Goal: Task Accomplishment & Management: Use online tool/utility

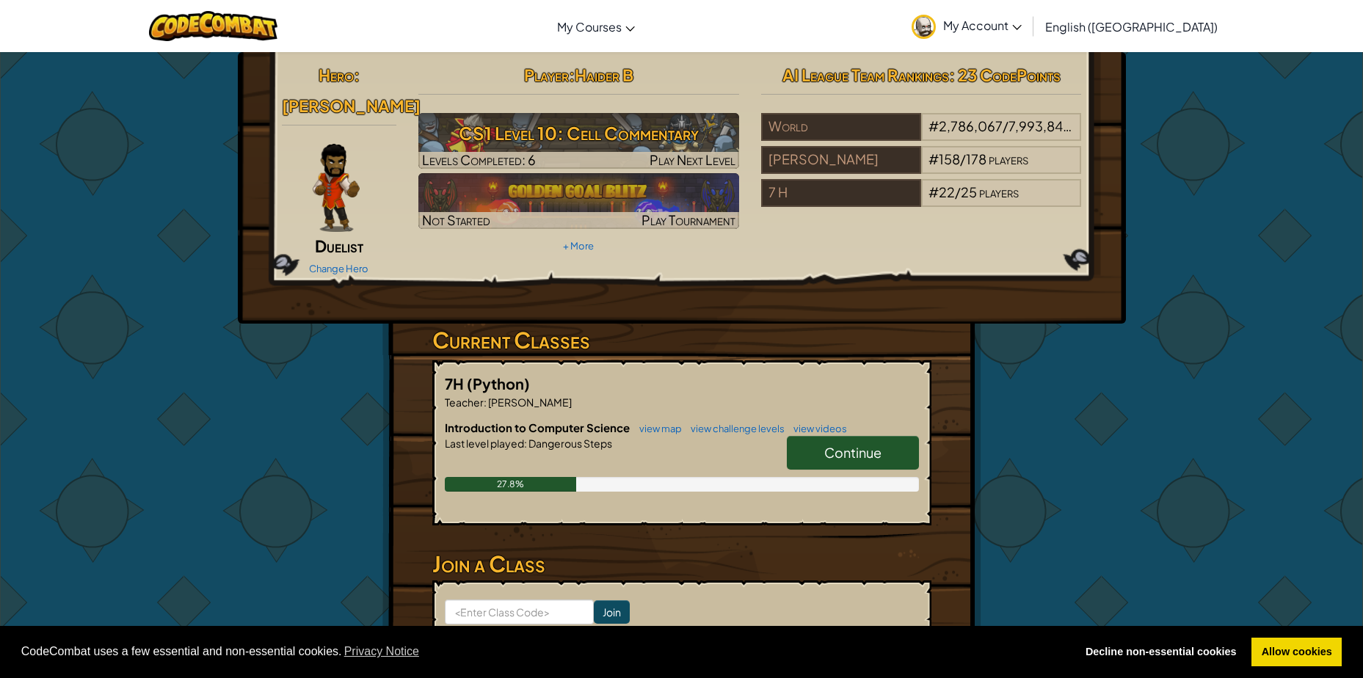
click at [343, 144] on img at bounding box center [336, 188] width 47 height 88
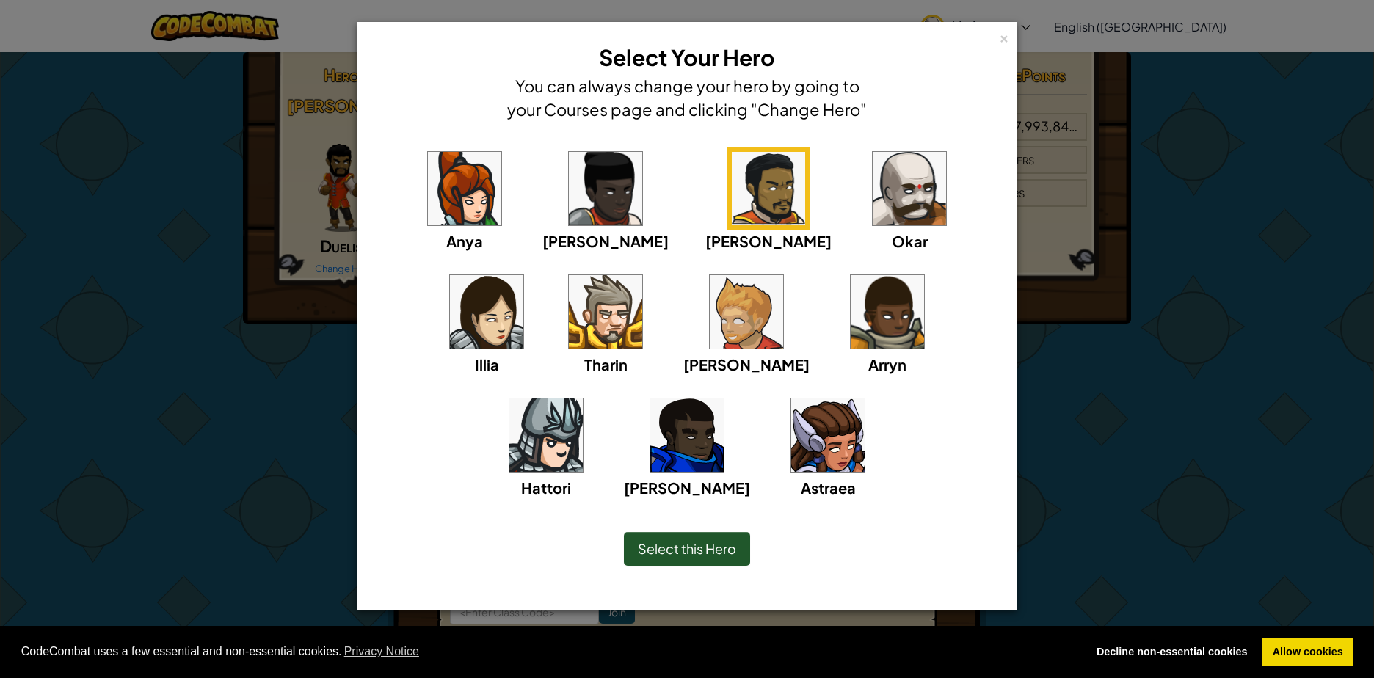
click at [872, 205] on img at bounding box center [908, 188] width 73 height 73
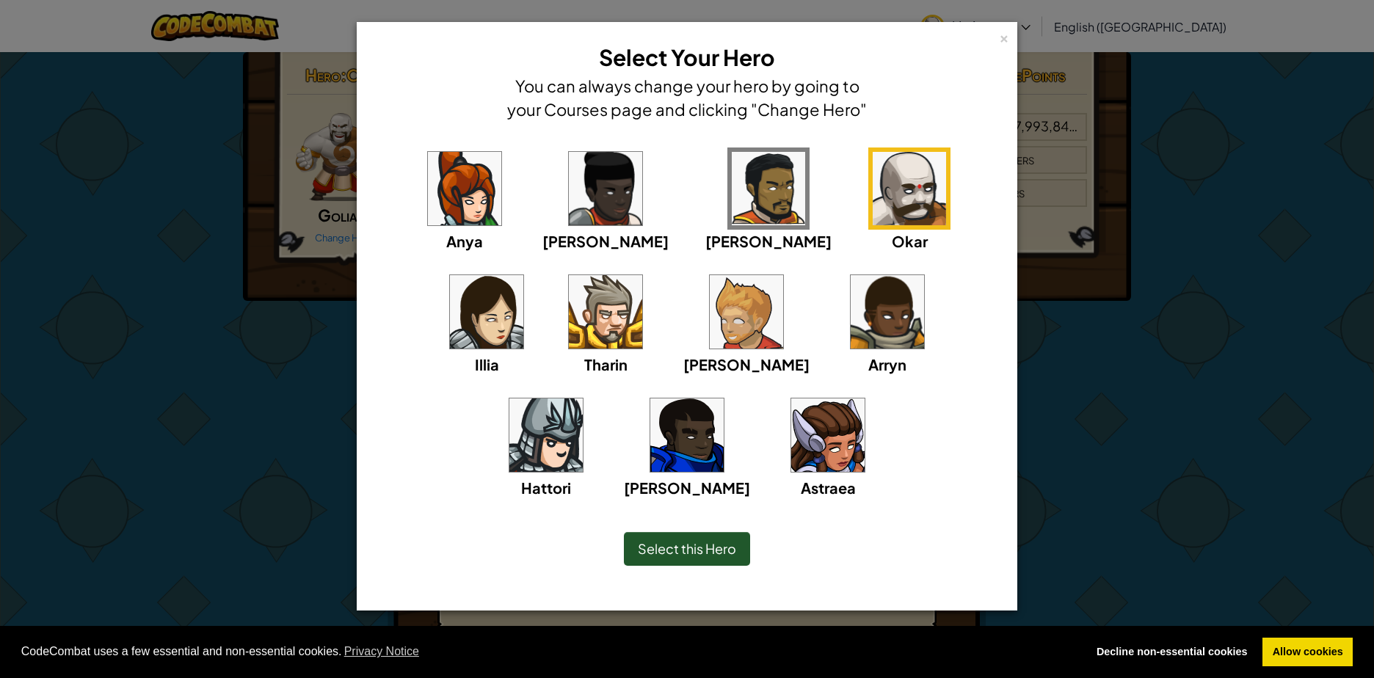
click at [714, 553] on span "Select this Hero" at bounding box center [687, 548] width 98 height 17
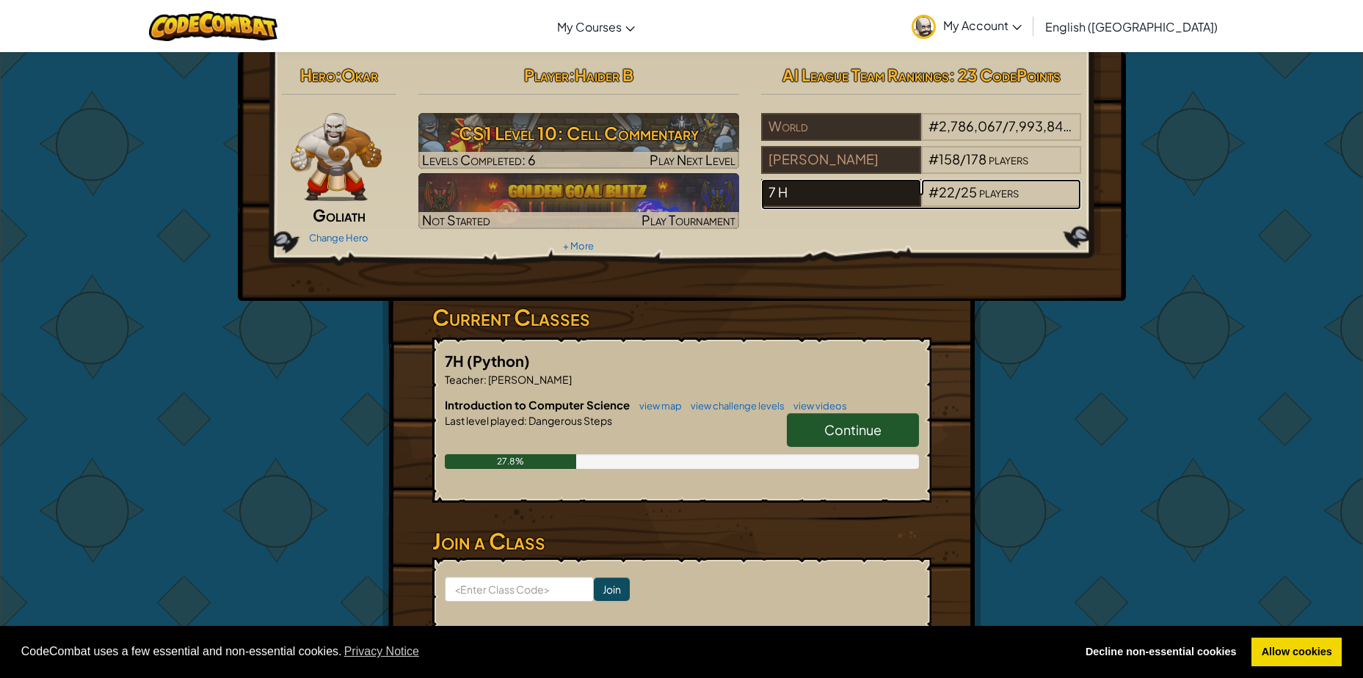
click at [870, 186] on div "7 H" at bounding box center [841, 193] width 160 height 28
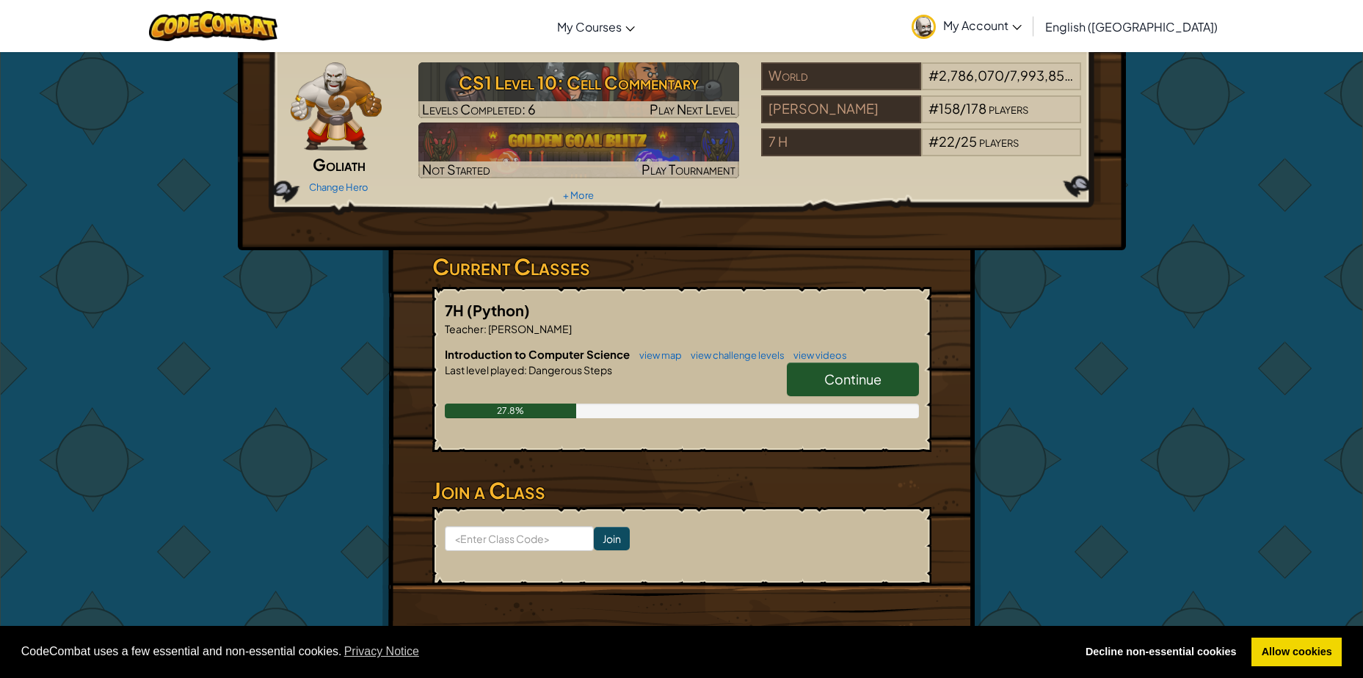
scroll to position [147, 0]
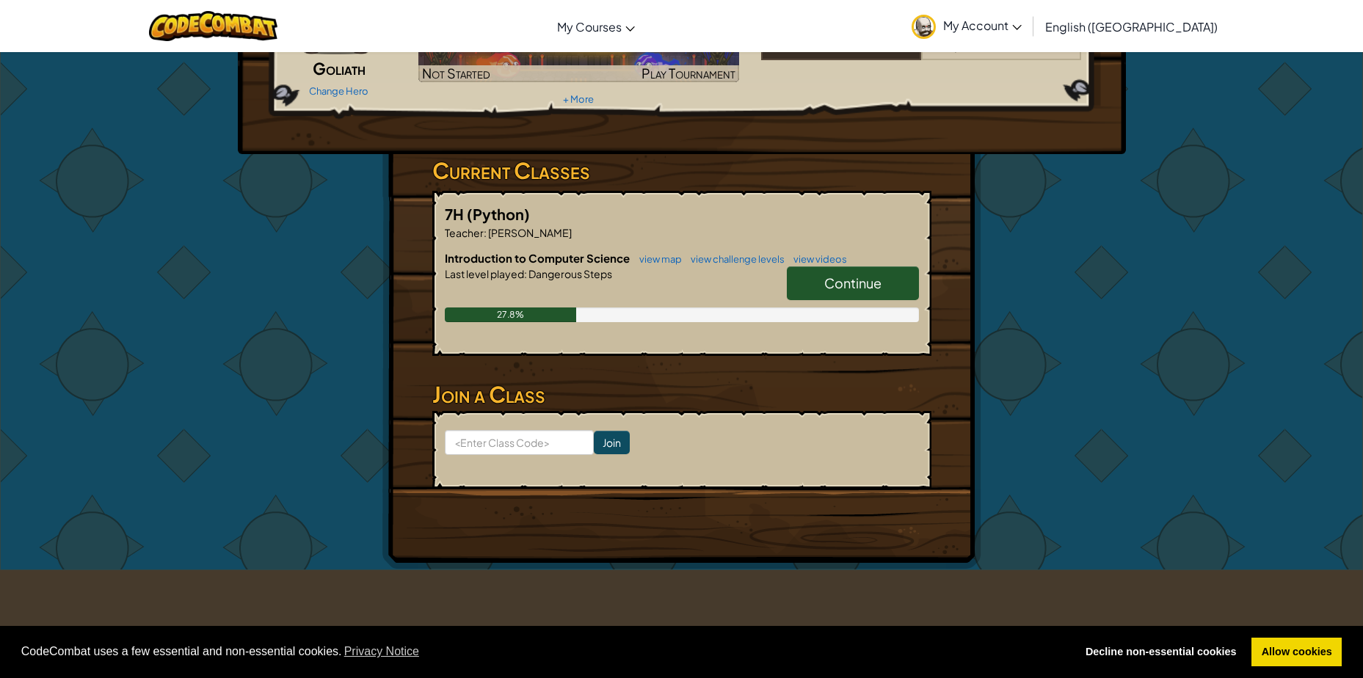
click at [829, 269] on link "Continue" at bounding box center [853, 283] width 132 height 34
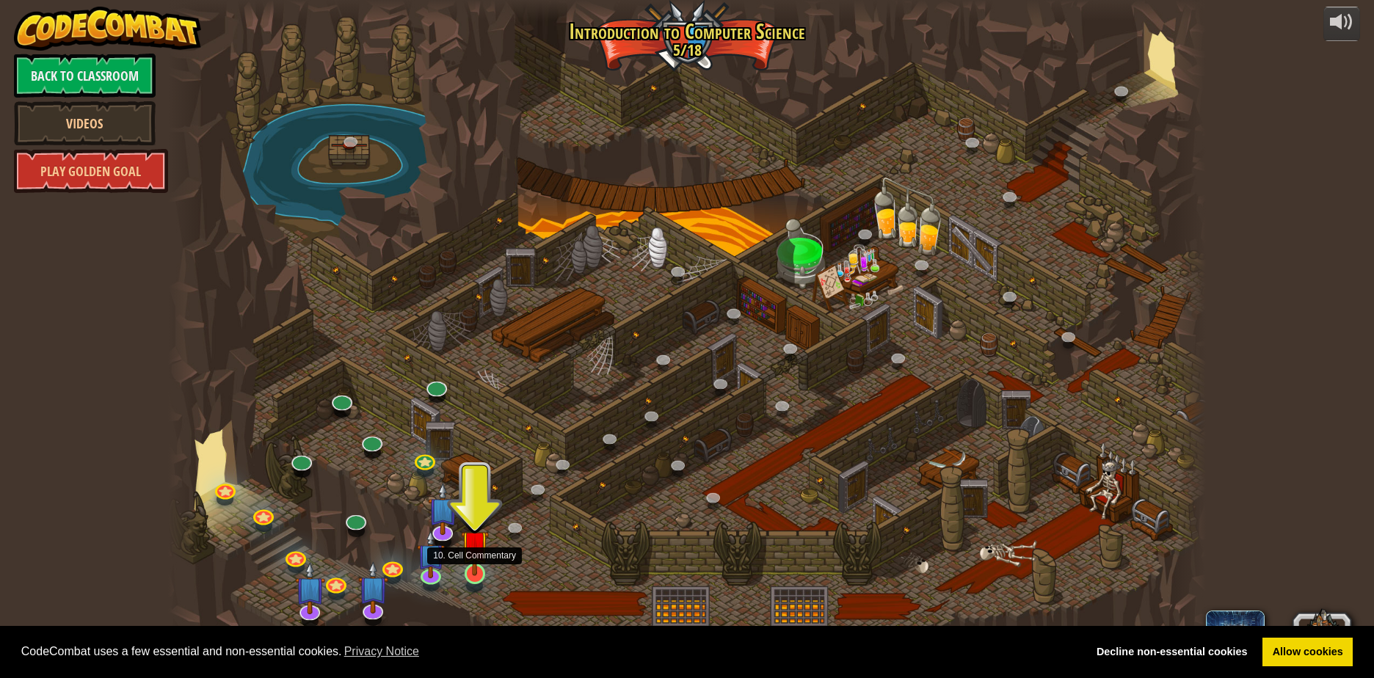
click at [467, 566] on img at bounding box center [475, 544] width 28 height 64
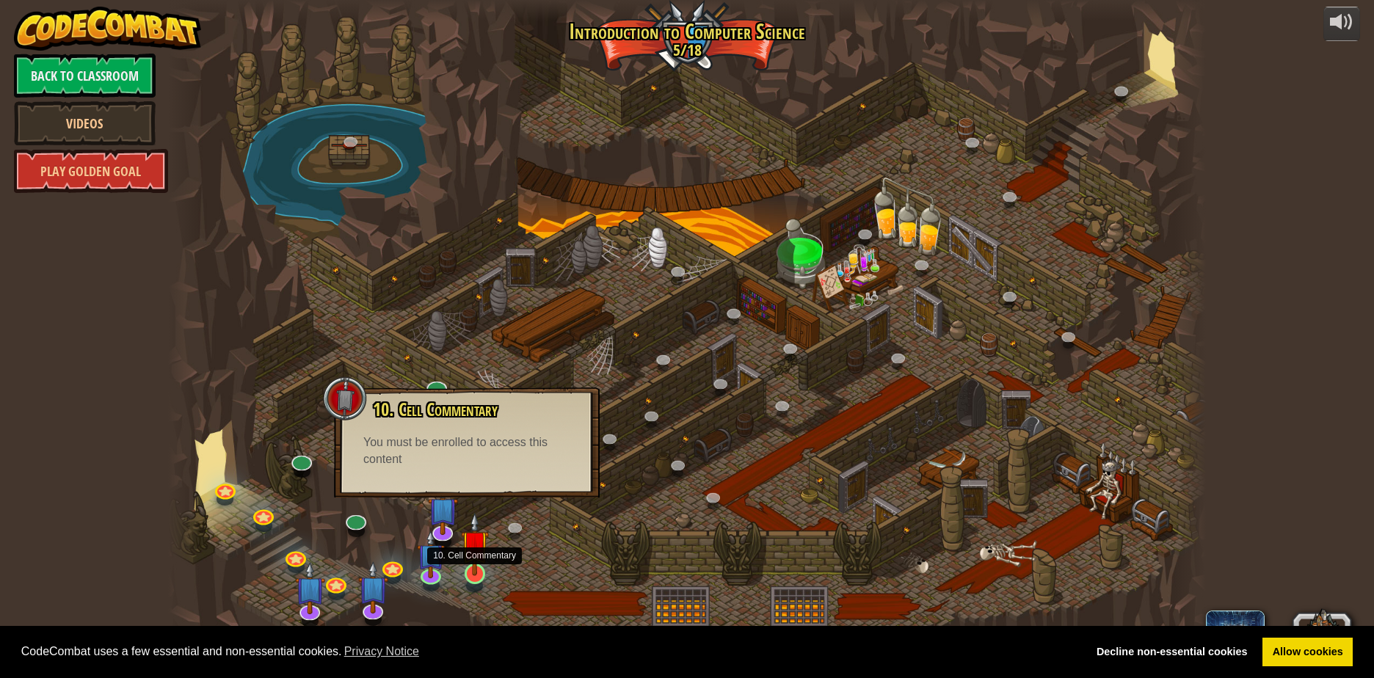
click at [478, 573] on img at bounding box center [475, 544] width 28 height 64
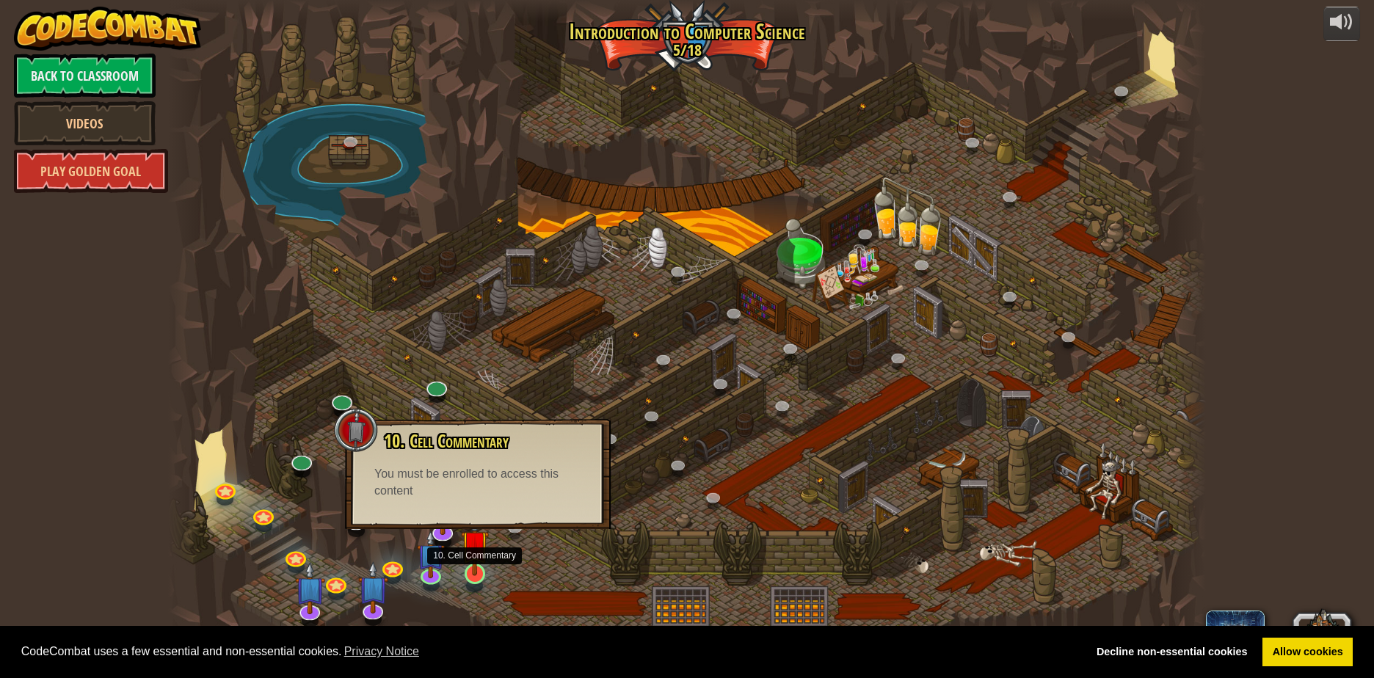
click at [478, 573] on img at bounding box center [475, 544] width 28 height 64
click at [472, 566] on img at bounding box center [475, 544] width 28 height 64
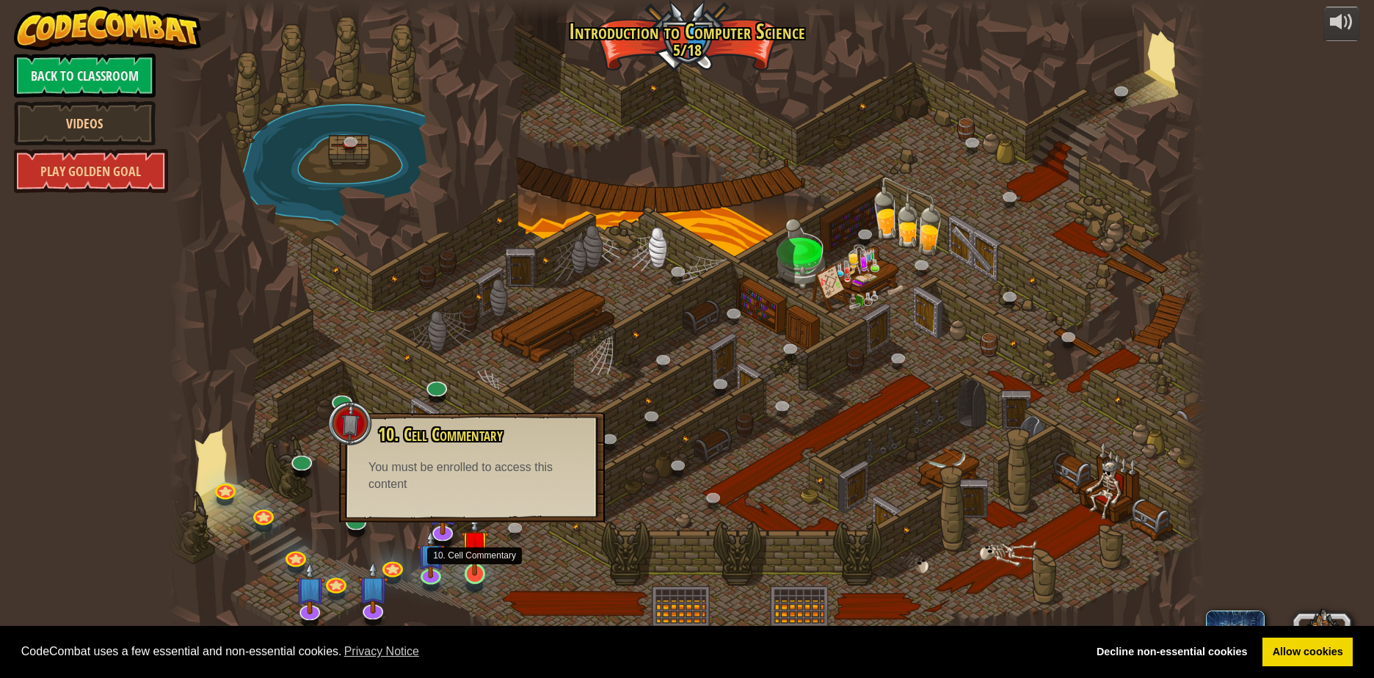
click at [470, 566] on img at bounding box center [475, 544] width 28 height 64
click at [354, 430] on div at bounding box center [349, 423] width 44 height 44
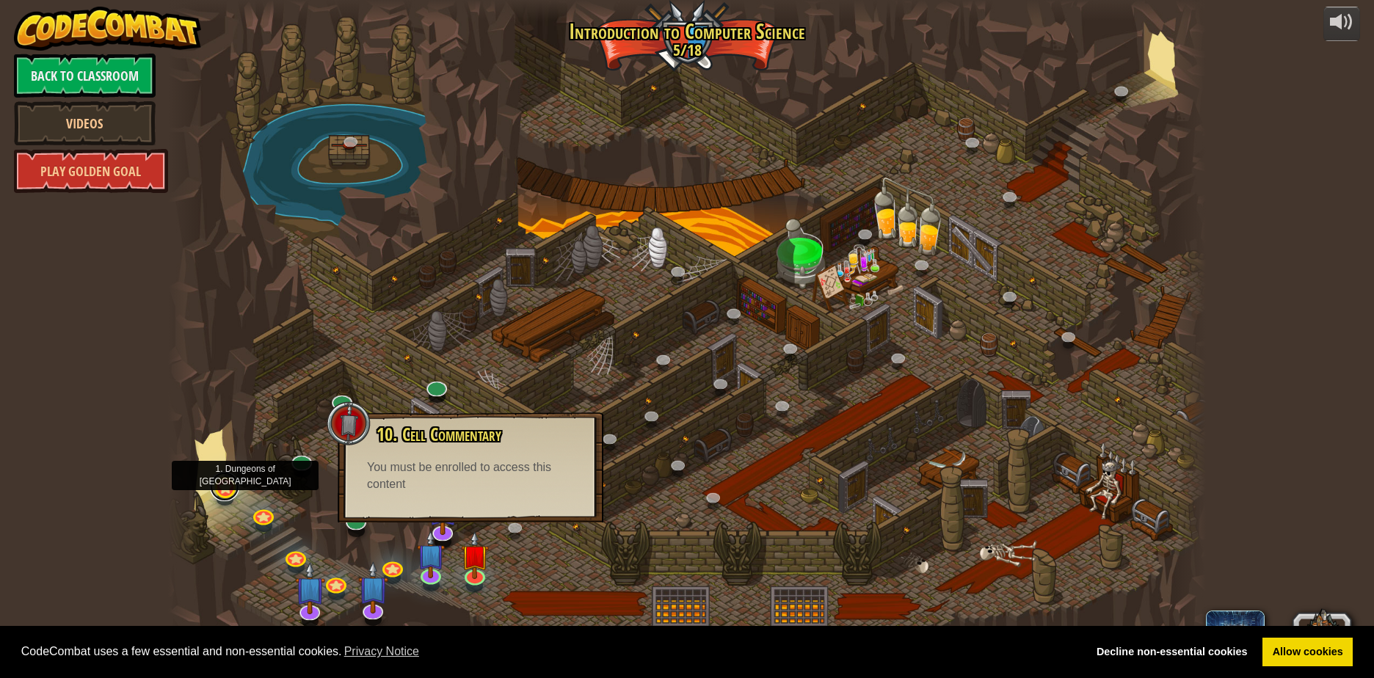
click at [224, 481] on link at bounding box center [224, 486] width 29 height 29
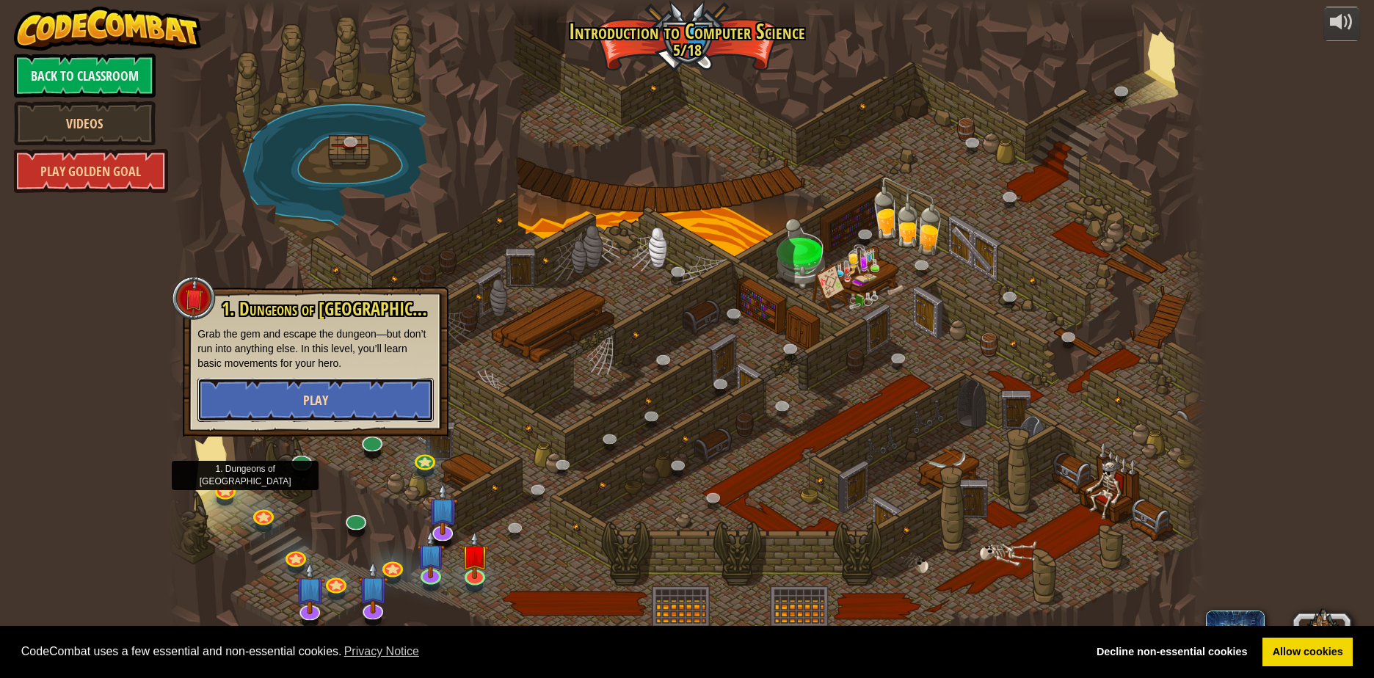
click at [244, 393] on button "Play" at bounding box center [315, 400] width 236 height 44
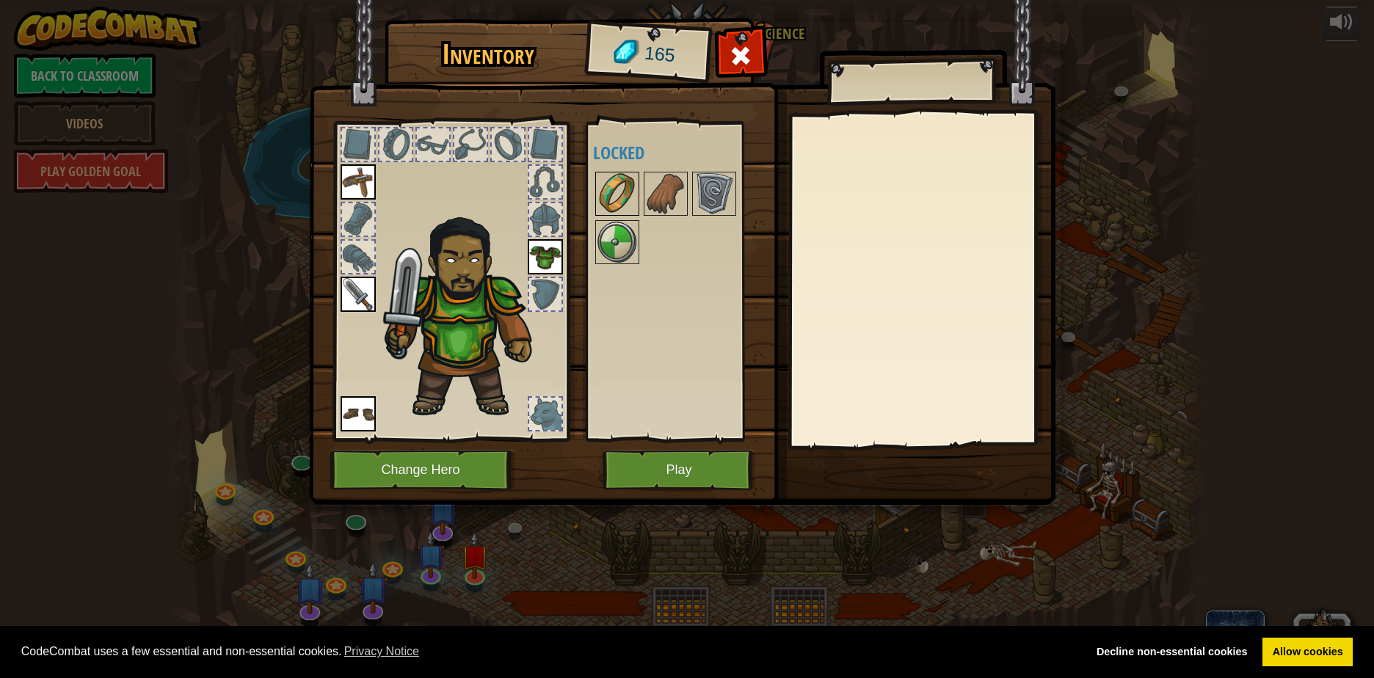
click at [614, 193] on img at bounding box center [617, 193] width 41 height 41
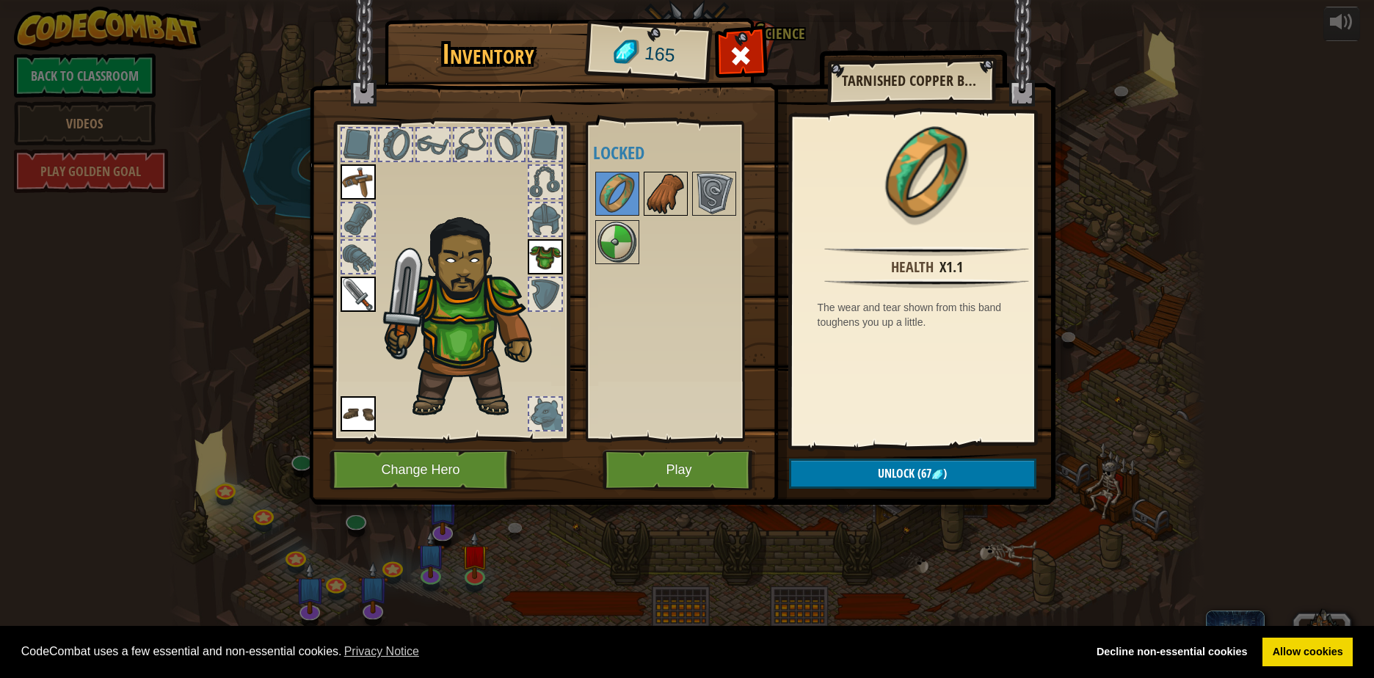
click at [674, 196] on img at bounding box center [665, 193] width 41 height 41
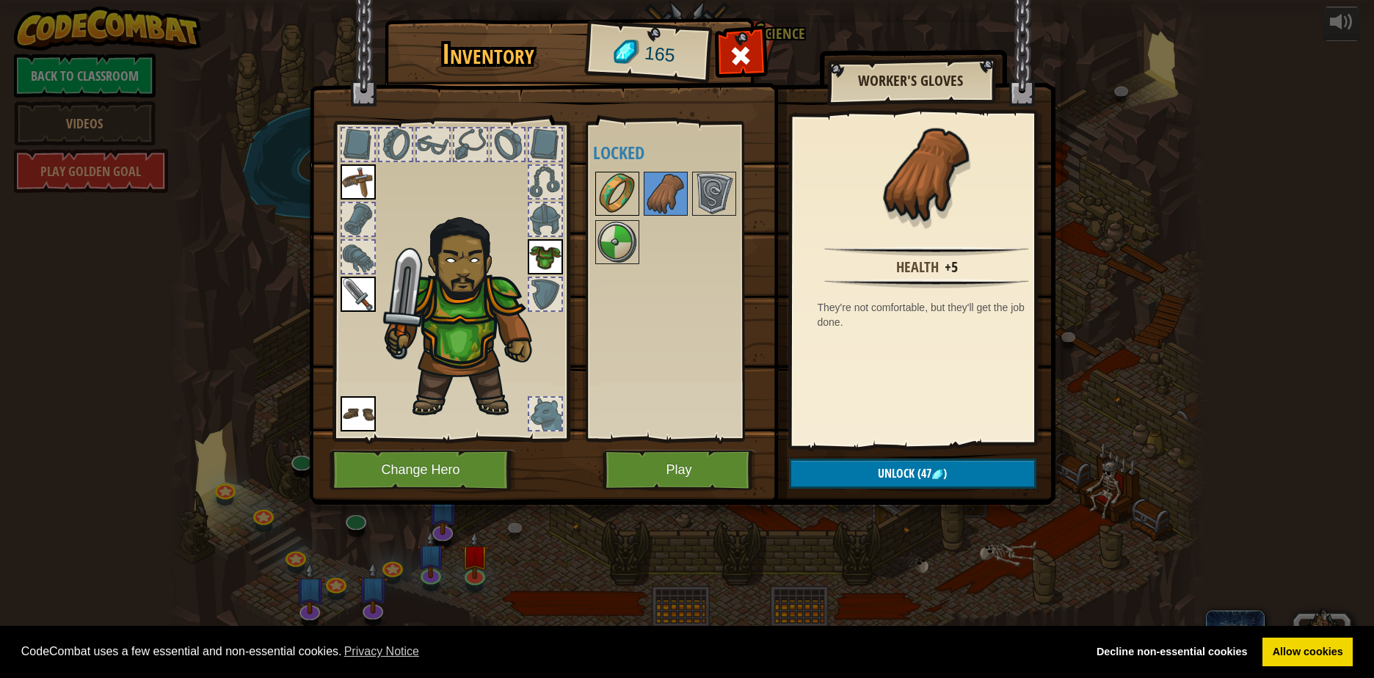
click at [614, 196] on img at bounding box center [617, 193] width 41 height 41
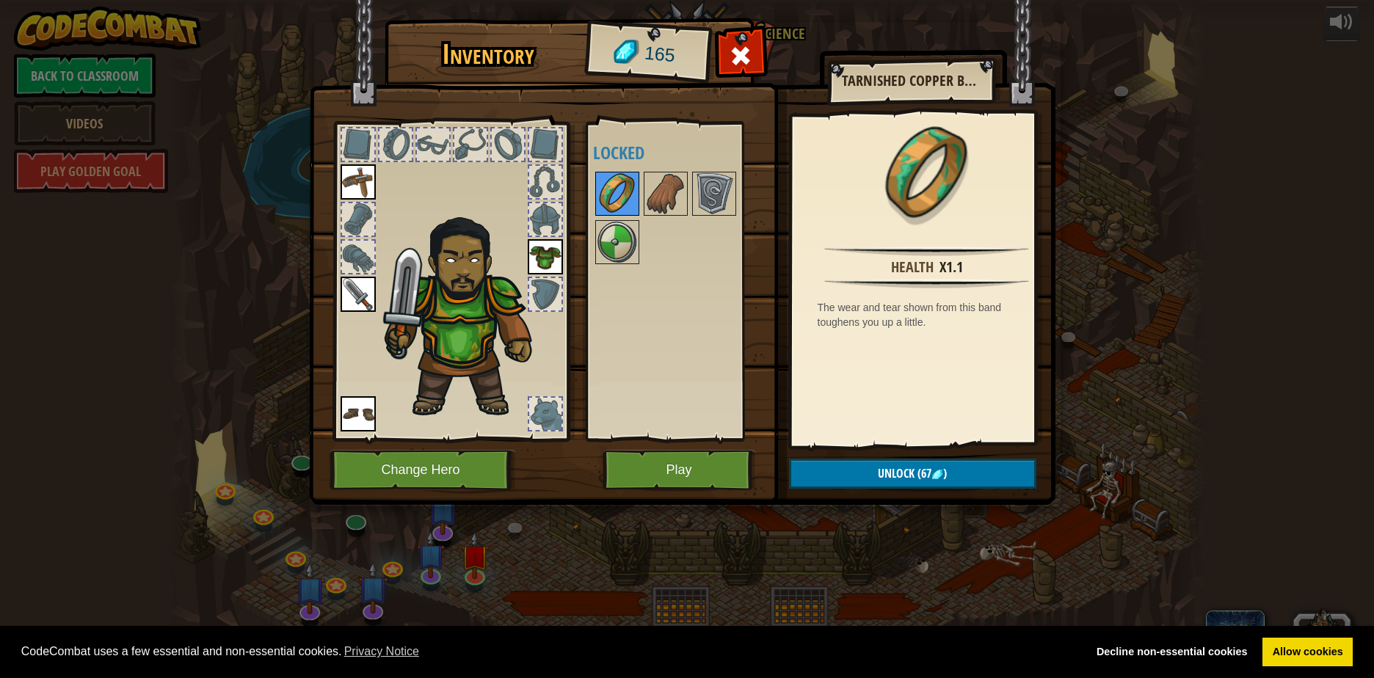
click at [638, 194] on div at bounding box center [617, 194] width 44 height 44
drag, startPoint x: 635, startPoint y: 193, endPoint x: 672, endPoint y: 190, distance: 37.5
click at [651, 193] on div "Available Equip Equip Equip Equip (double-click to equip) Locked" at bounding box center [685, 281] width 184 height 306
click at [672, 190] on img at bounding box center [665, 193] width 41 height 41
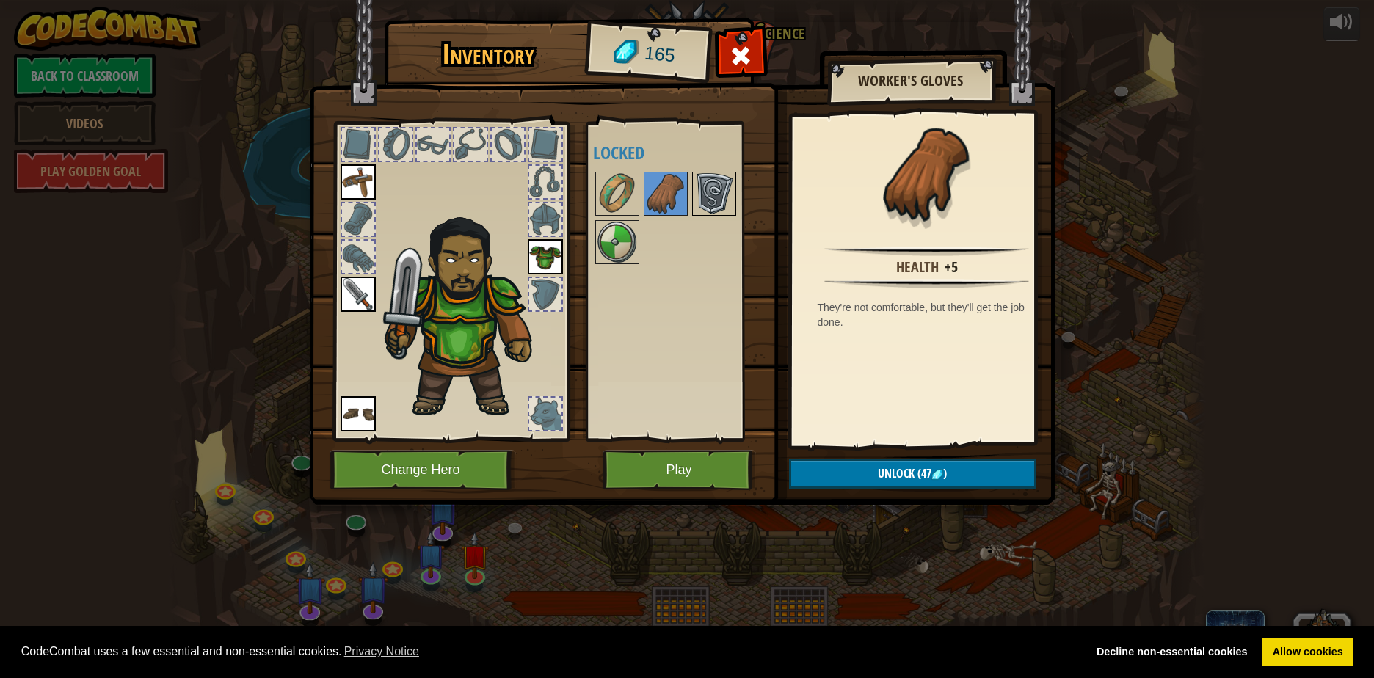
click at [710, 193] on img at bounding box center [713, 193] width 41 height 41
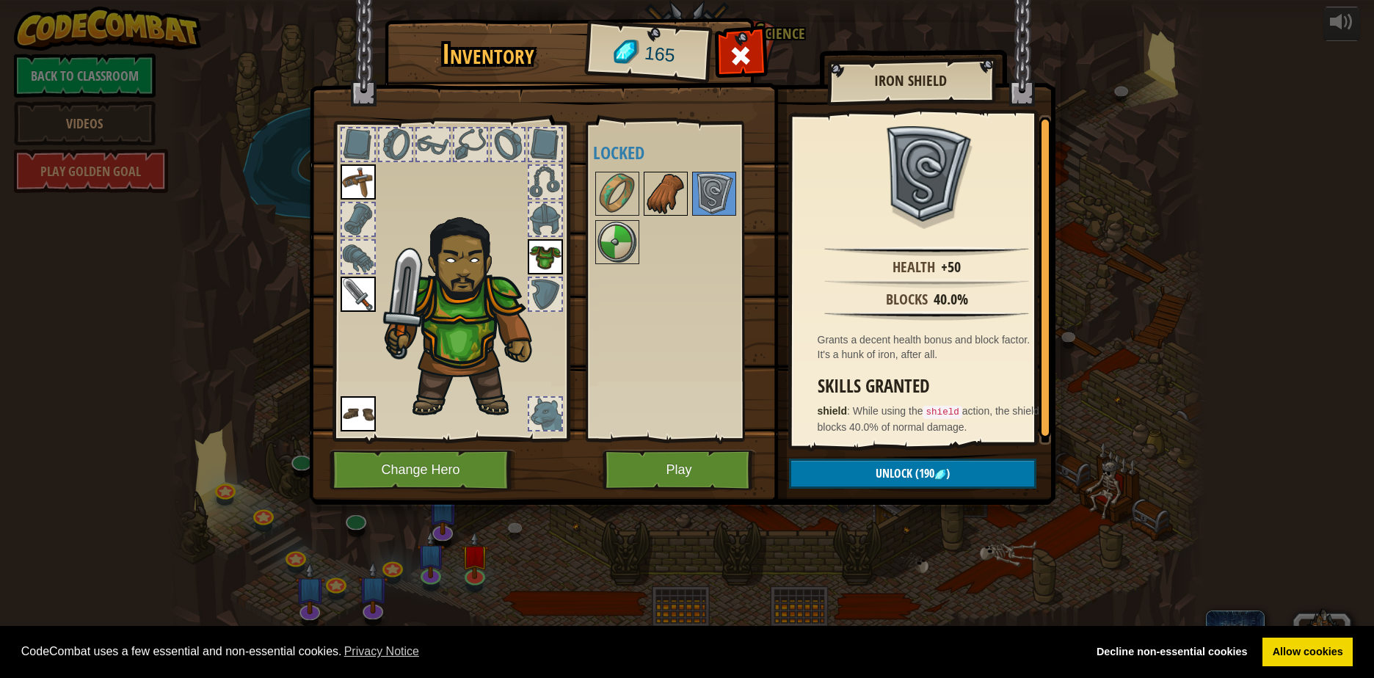
drag, startPoint x: 697, startPoint y: 197, endPoint x: 685, endPoint y: 194, distance: 12.3
click at [690, 197] on div "Available Equip Equip Equip Equip (double-click to equip) Locked" at bounding box center [685, 281] width 184 height 306
click at [685, 194] on img at bounding box center [665, 193] width 41 height 41
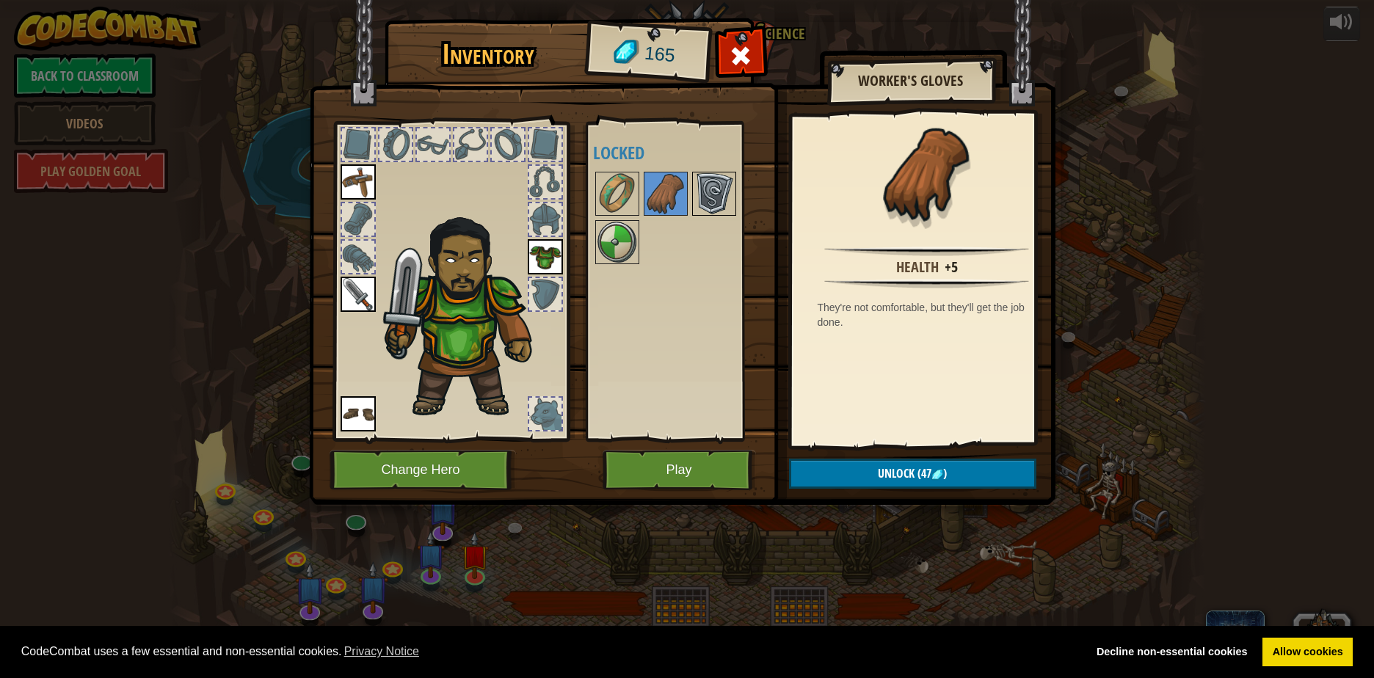
click at [702, 194] on img at bounding box center [713, 193] width 41 height 41
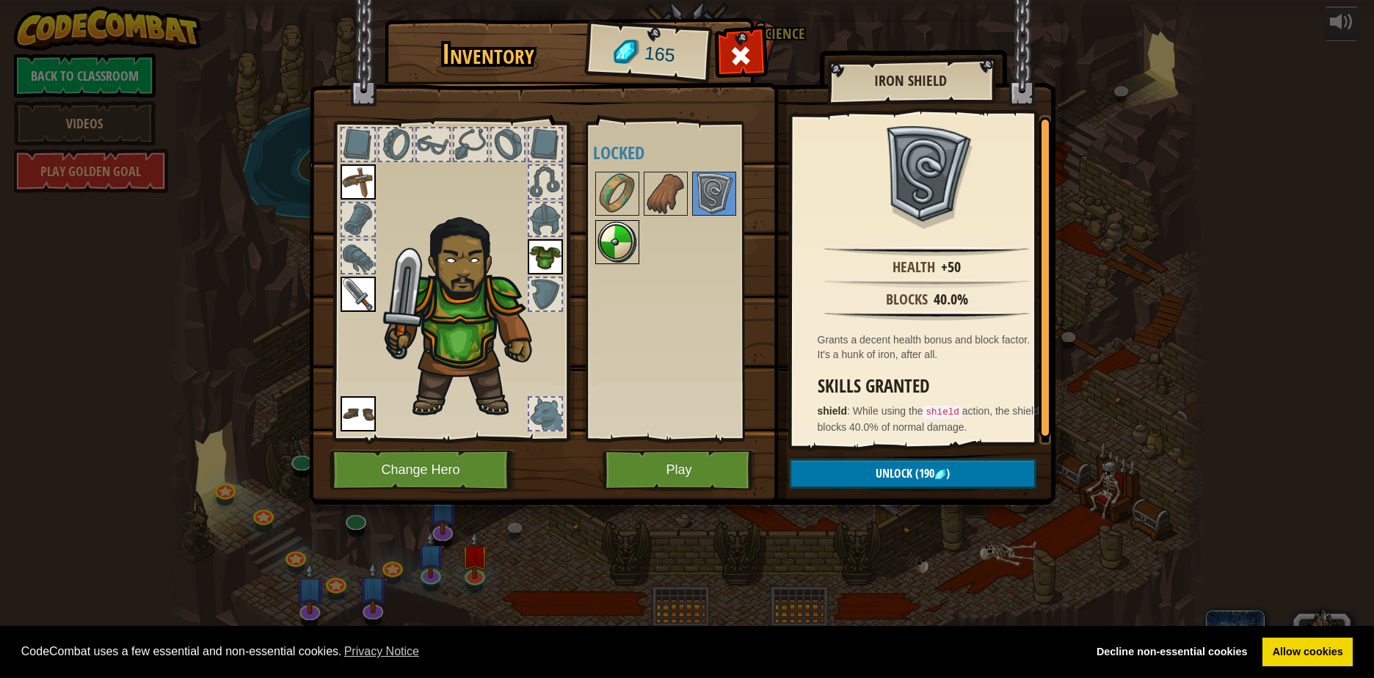
click at [629, 237] on img at bounding box center [617, 242] width 41 height 41
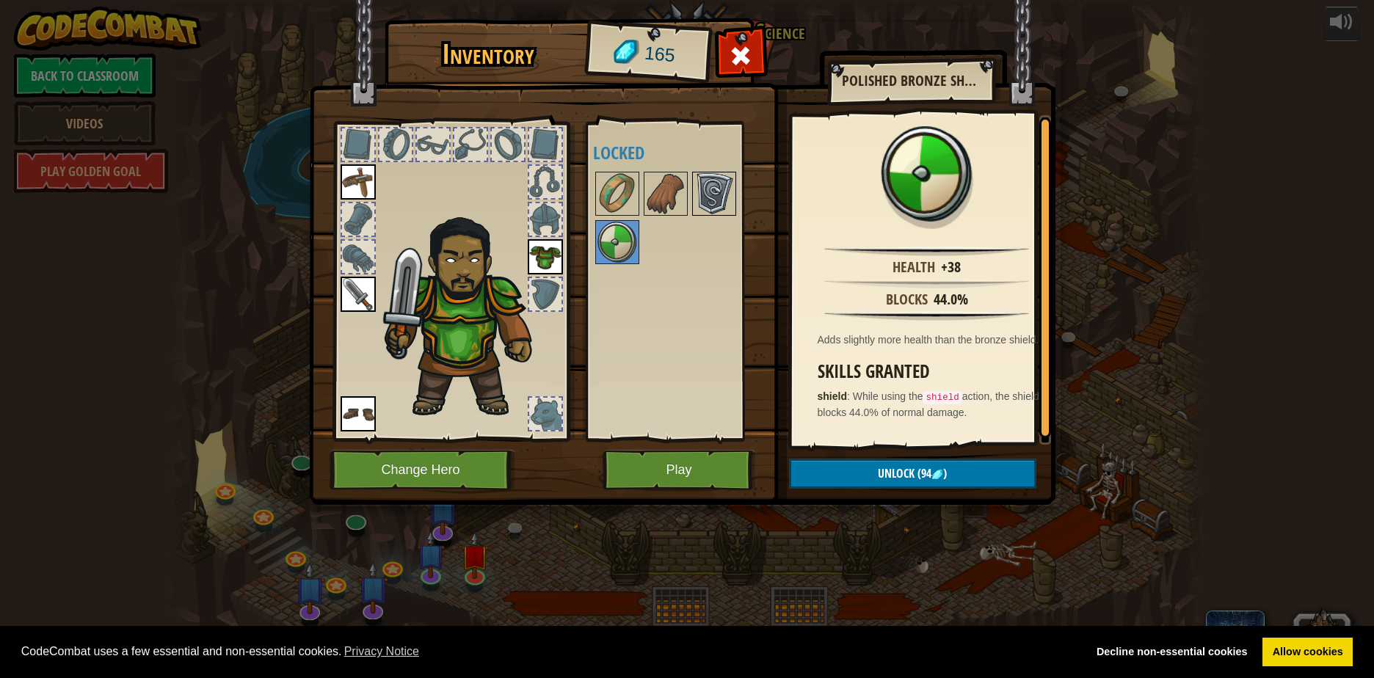
click at [705, 192] on img at bounding box center [713, 193] width 41 height 41
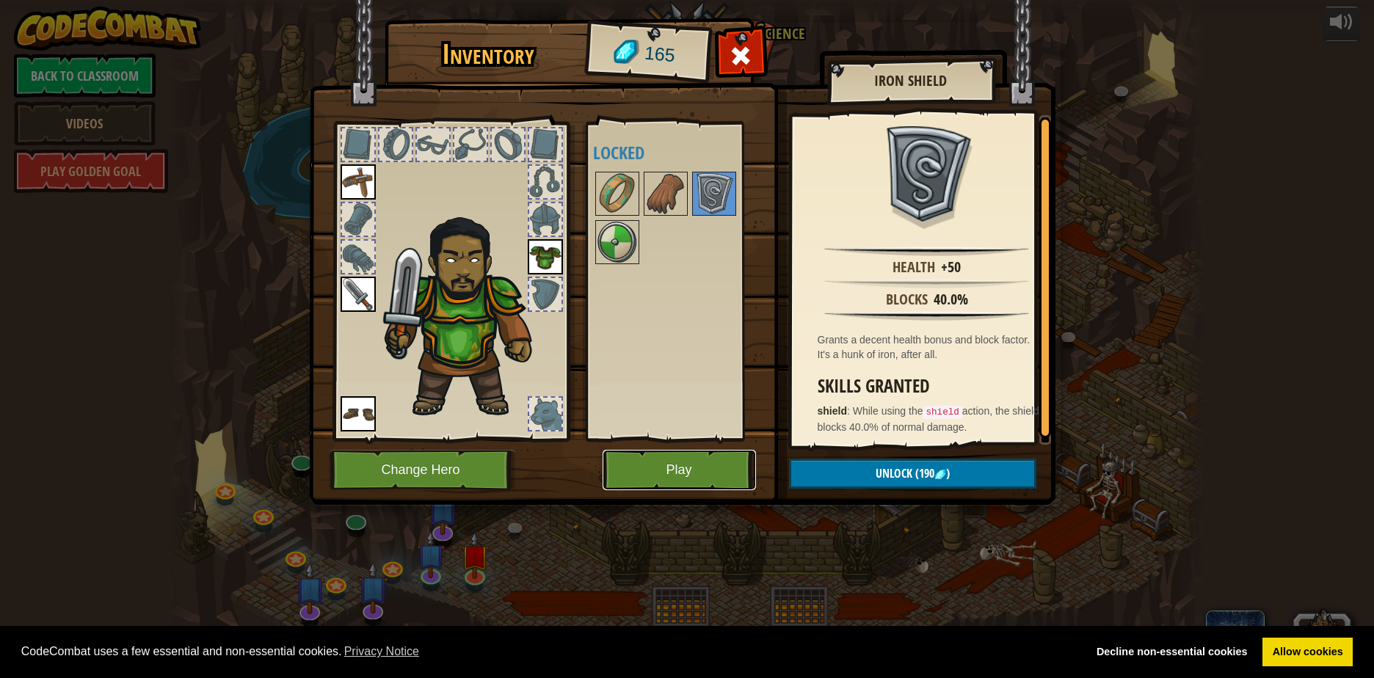
click at [705, 478] on button "Play" at bounding box center [678, 470] width 153 height 40
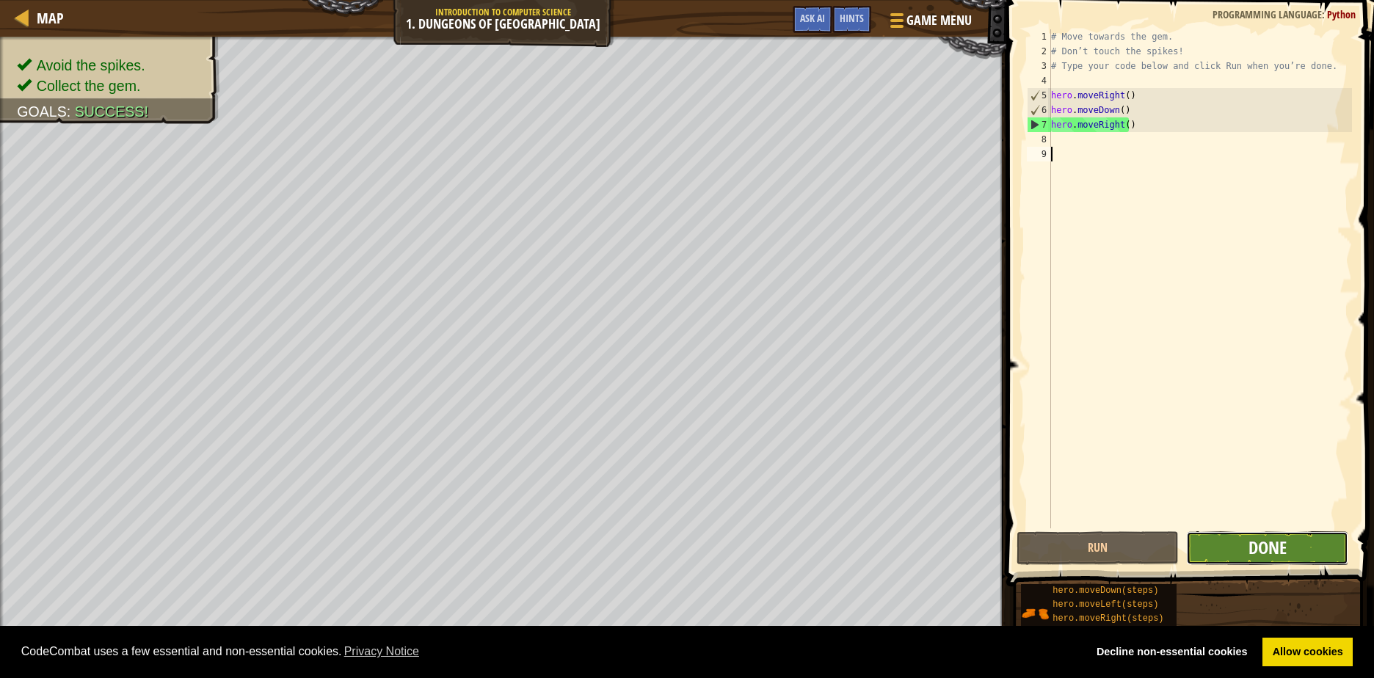
click at [1266, 550] on span "Done" at bounding box center [1267, 547] width 38 height 23
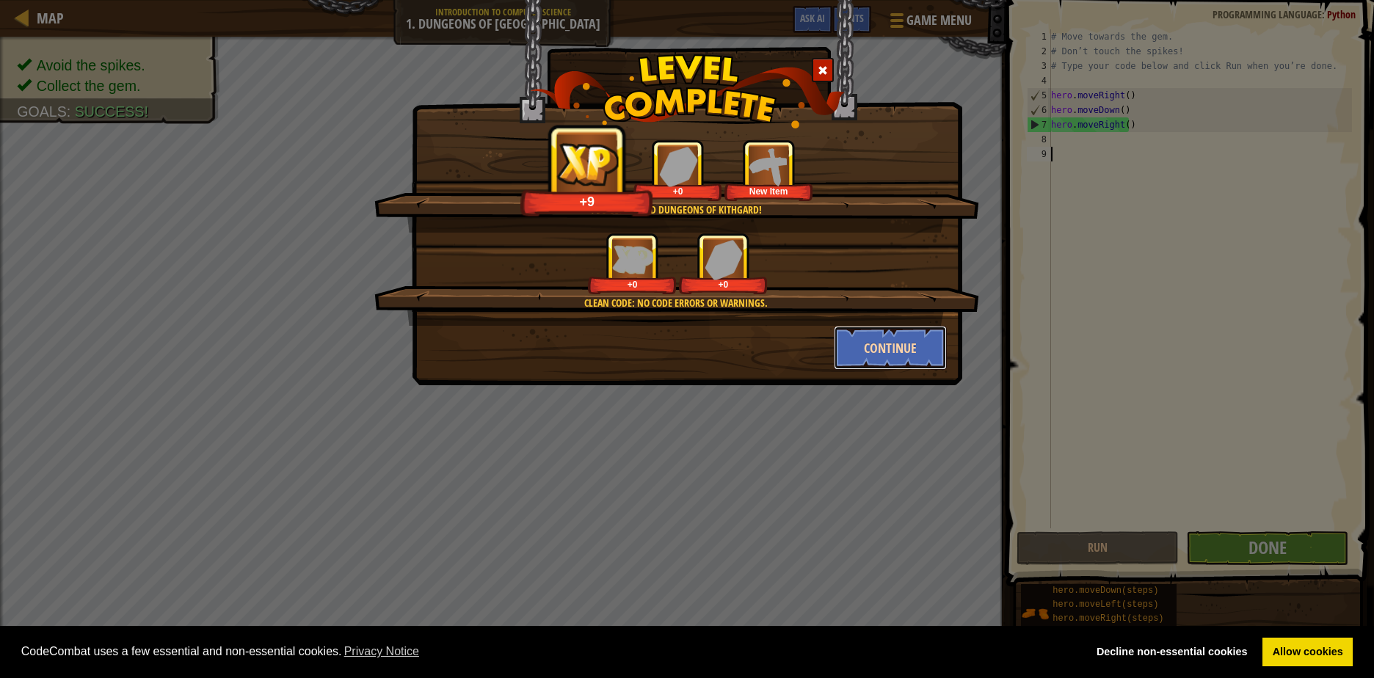
click at [867, 338] on button "Continue" at bounding box center [891, 348] width 114 height 44
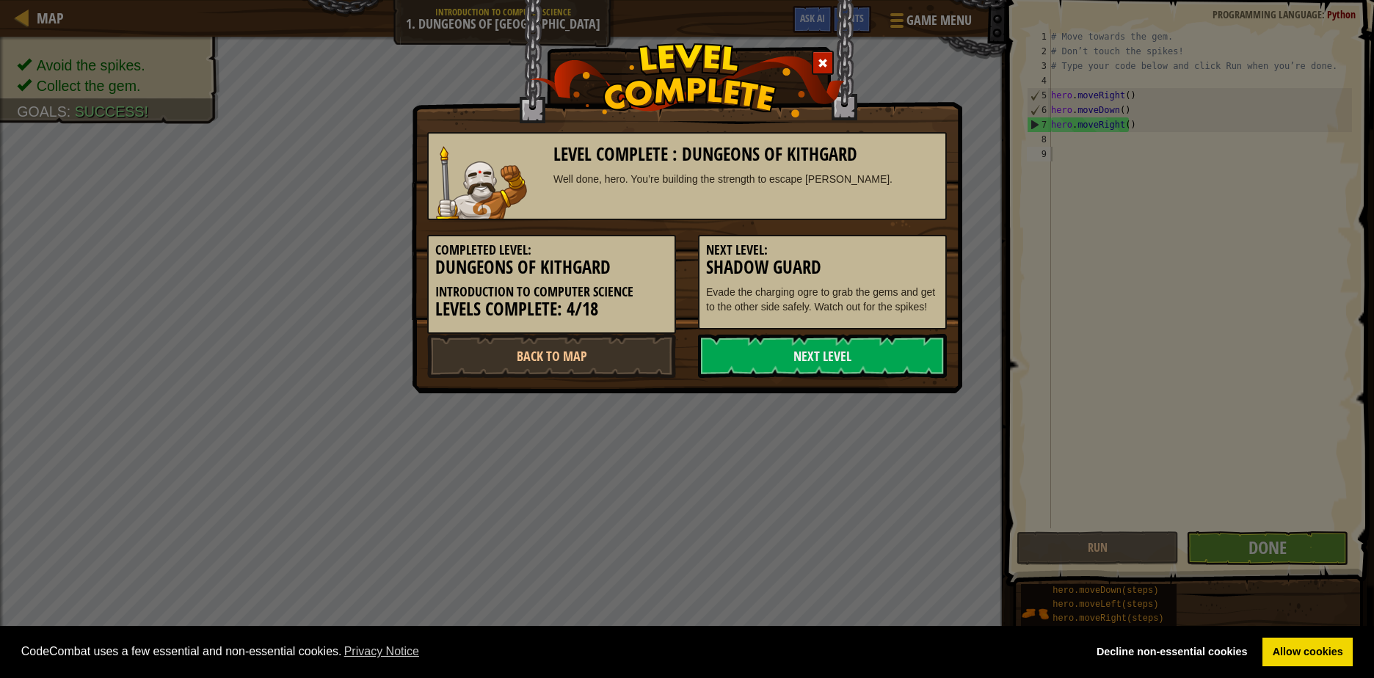
click at [867, 338] on link "Next Level" at bounding box center [822, 356] width 249 height 44
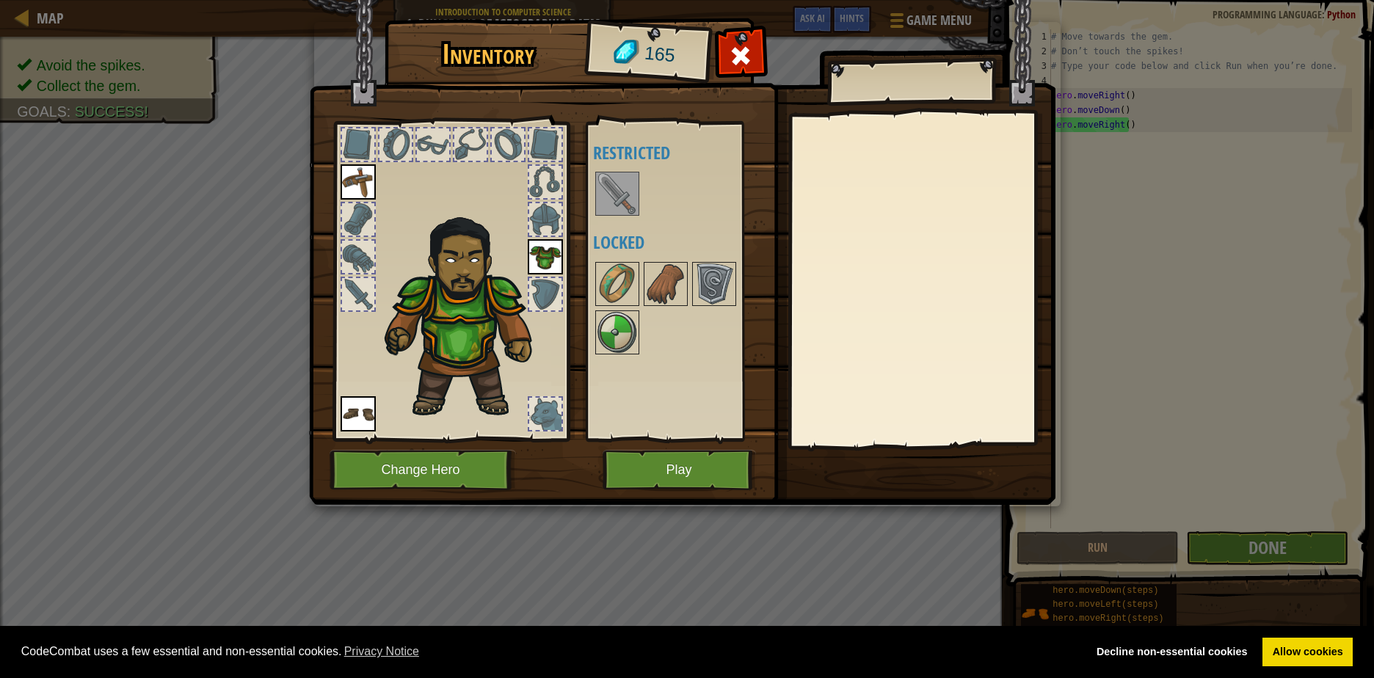
click at [613, 187] on img at bounding box center [617, 193] width 41 height 41
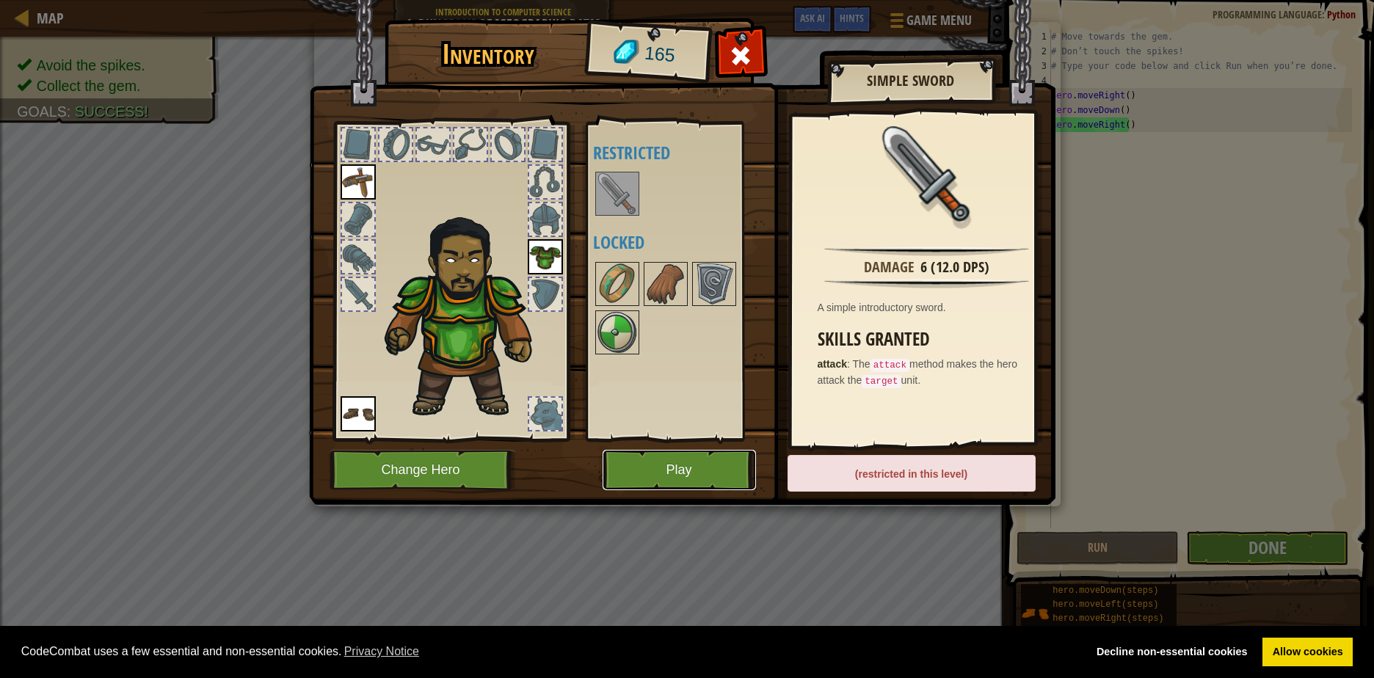
click at [683, 474] on button "Play" at bounding box center [678, 470] width 153 height 40
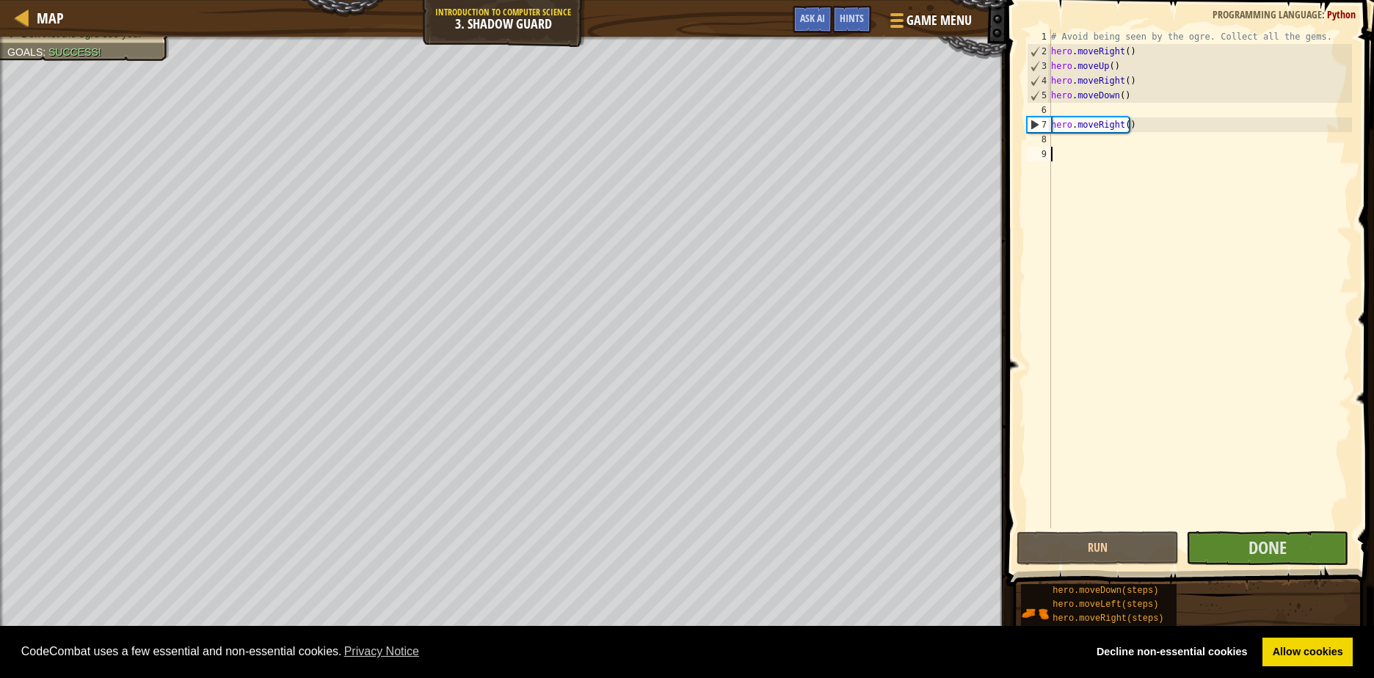
drag, startPoint x: 1241, startPoint y: 566, endPoint x: 1239, endPoint y: 553, distance: 13.4
click at [1241, 566] on span at bounding box center [1191, 272] width 379 height 630
click at [1237, 550] on button "Done" at bounding box center [1267, 548] width 162 height 34
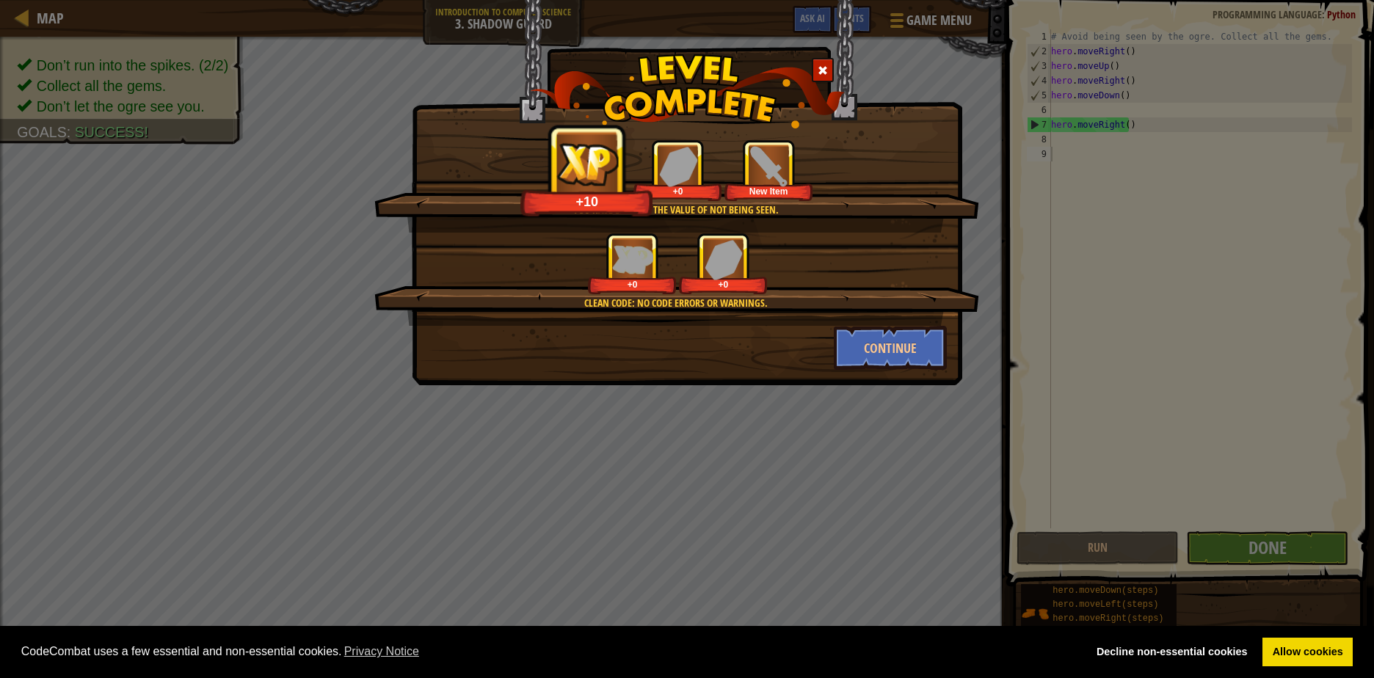
drag, startPoint x: 720, startPoint y: 255, endPoint x: 784, endPoint y: 250, distance: 64.0
click at [720, 255] on img at bounding box center [723, 259] width 38 height 40
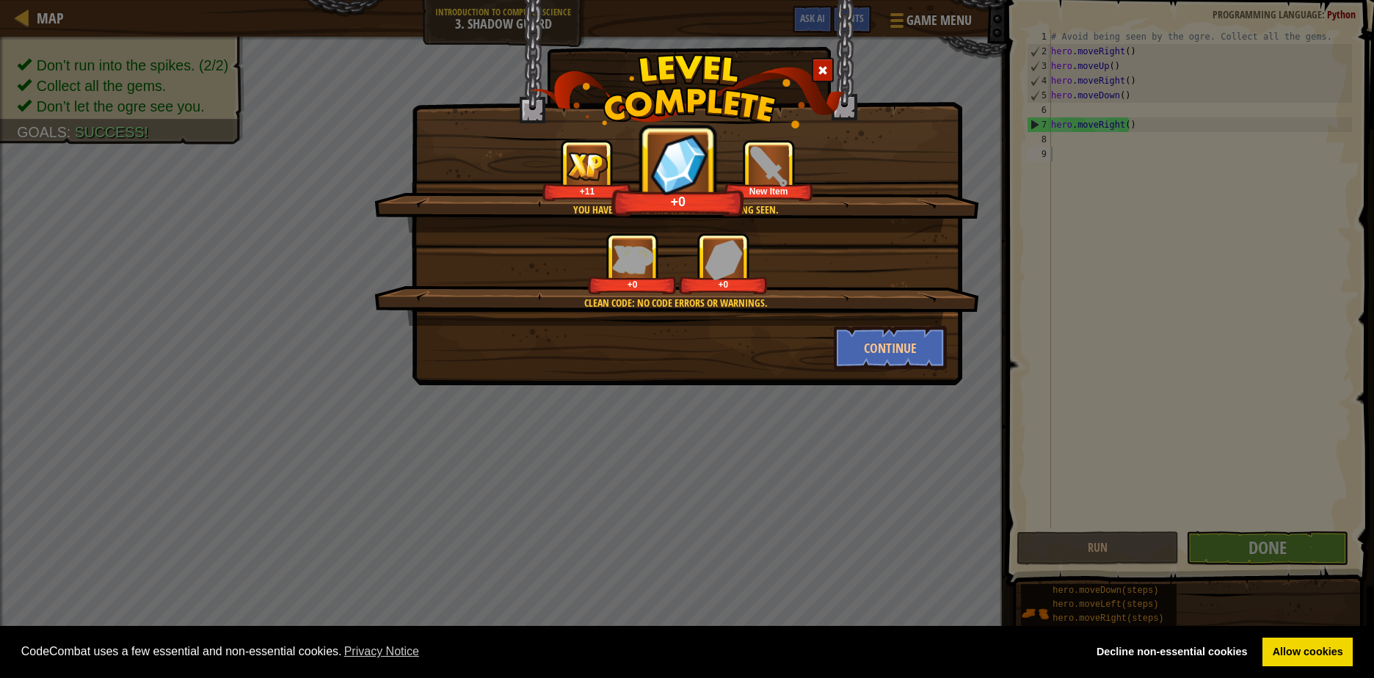
click at [800, 249] on div "+0 +0" at bounding box center [677, 264] width 569 height 62
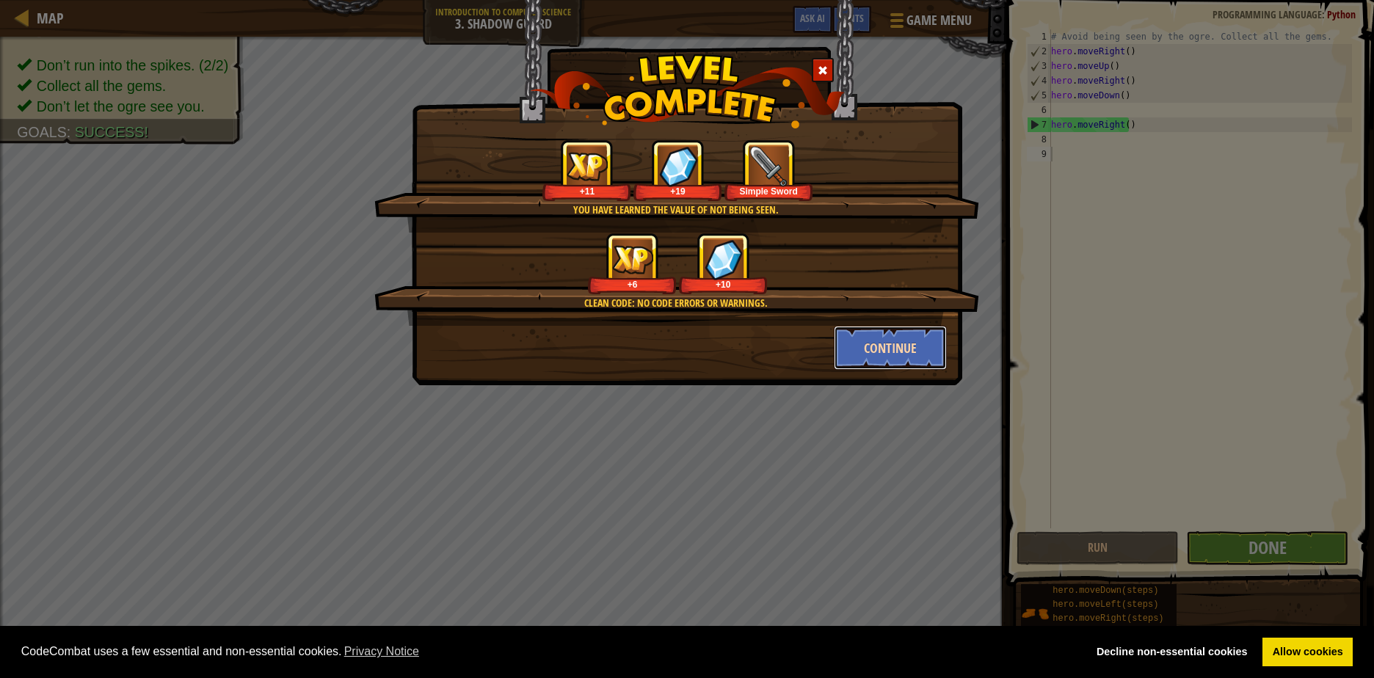
drag, startPoint x: 800, startPoint y: 249, endPoint x: 891, endPoint y: 344, distance: 131.8
click at [891, 344] on button "Continue" at bounding box center [891, 348] width 114 height 44
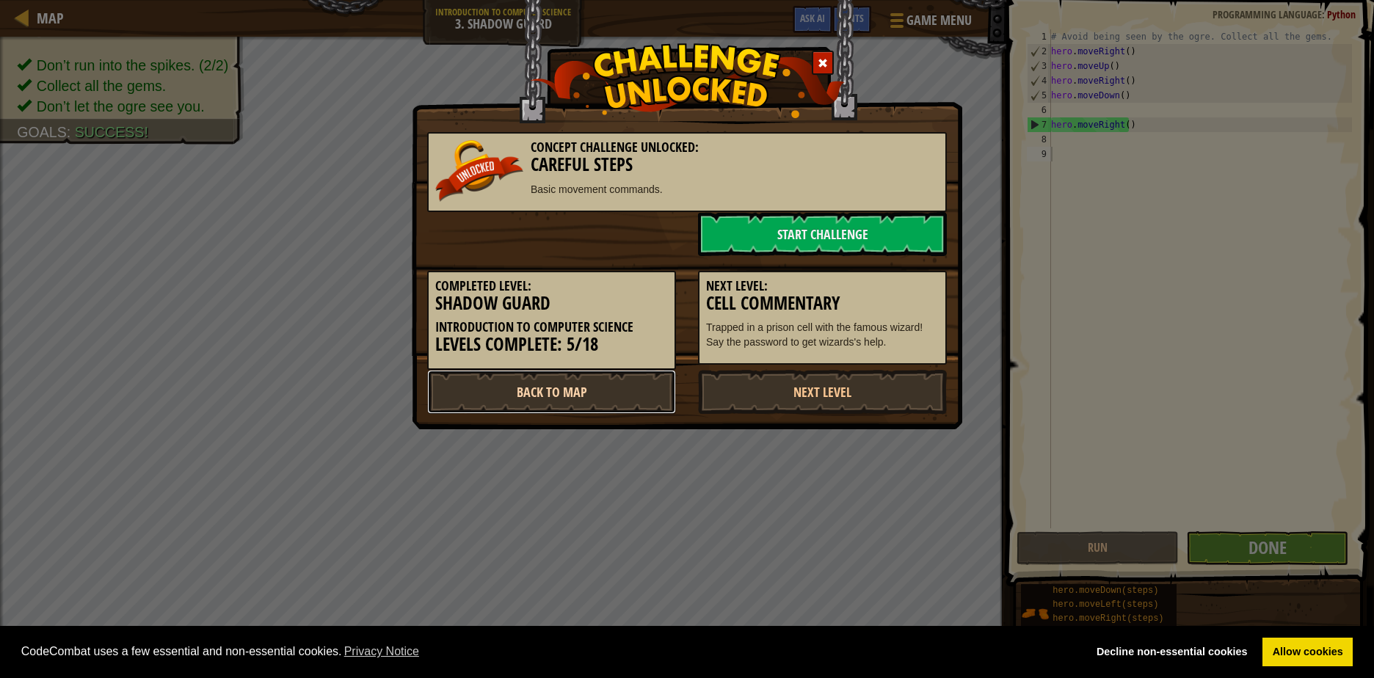
click at [583, 393] on link "Back to Map" at bounding box center [551, 392] width 249 height 44
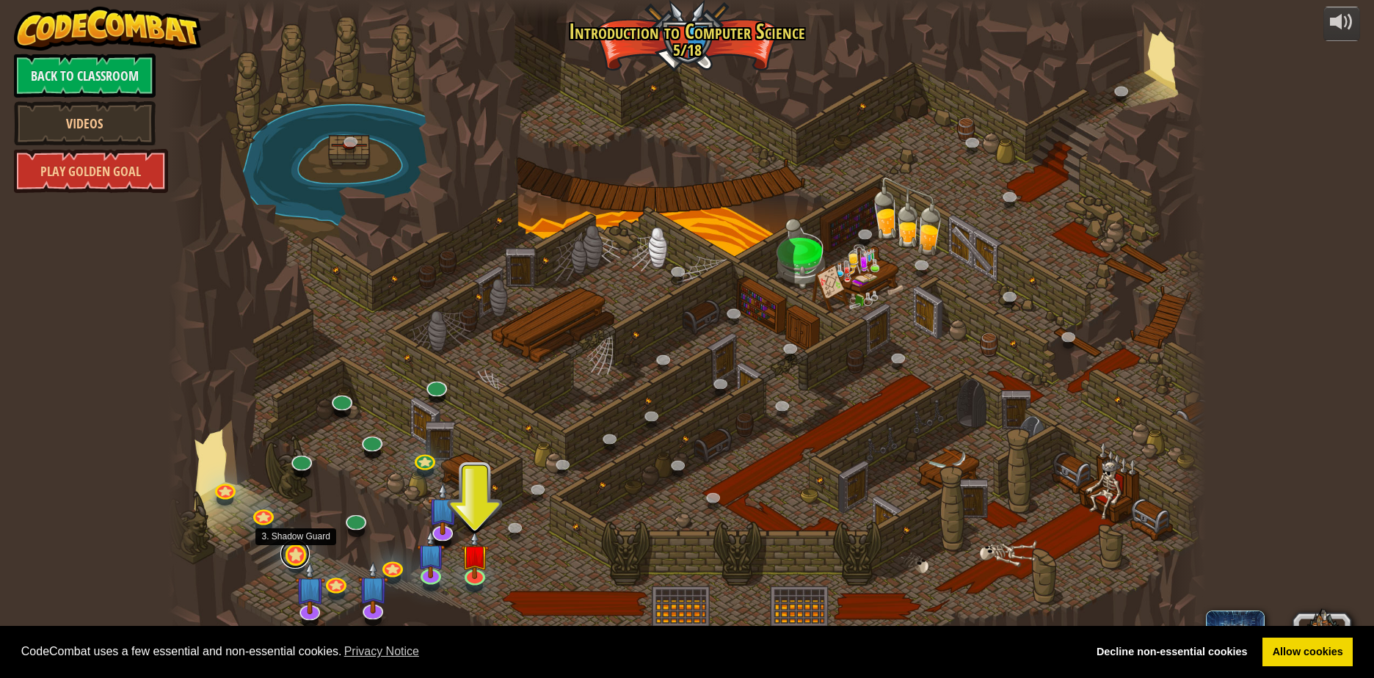
click at [294, 549] on link at bounding box center [294, 553] width 29 height 29
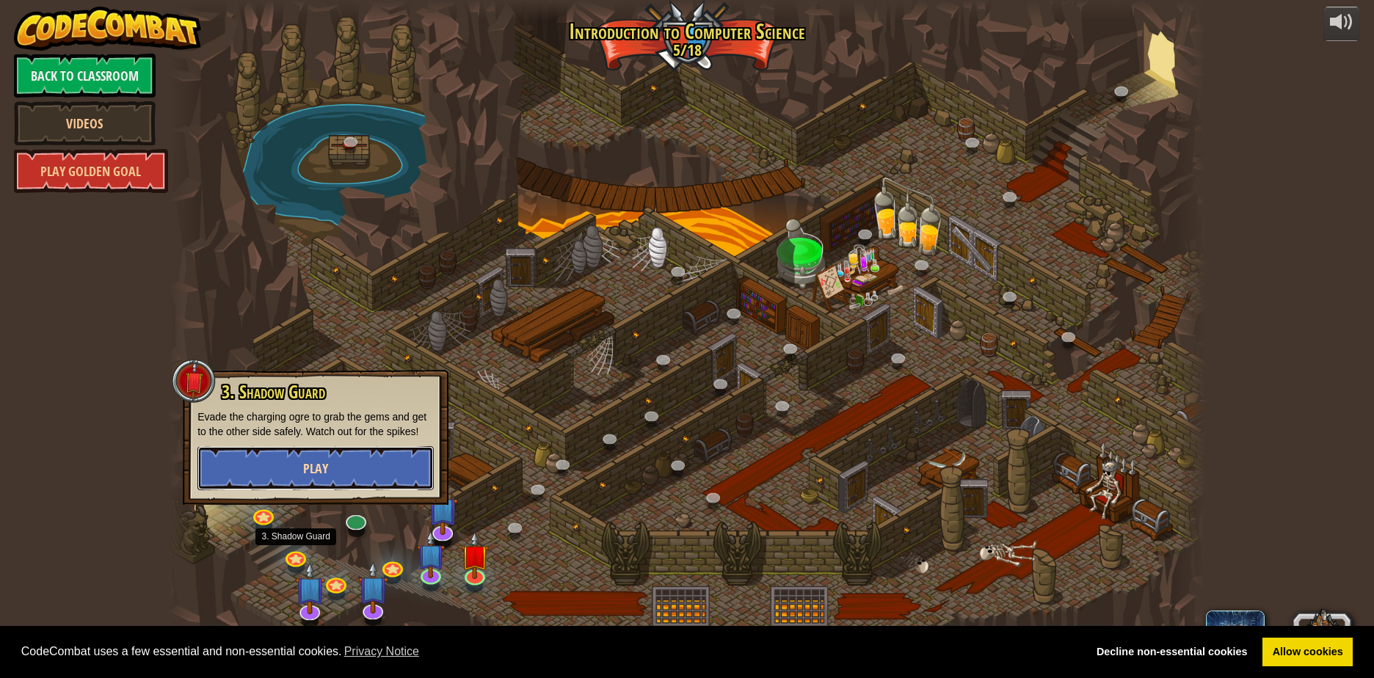
click at [326, 467] on span "Play" at bounding box center [315, 468] width 25 height 18
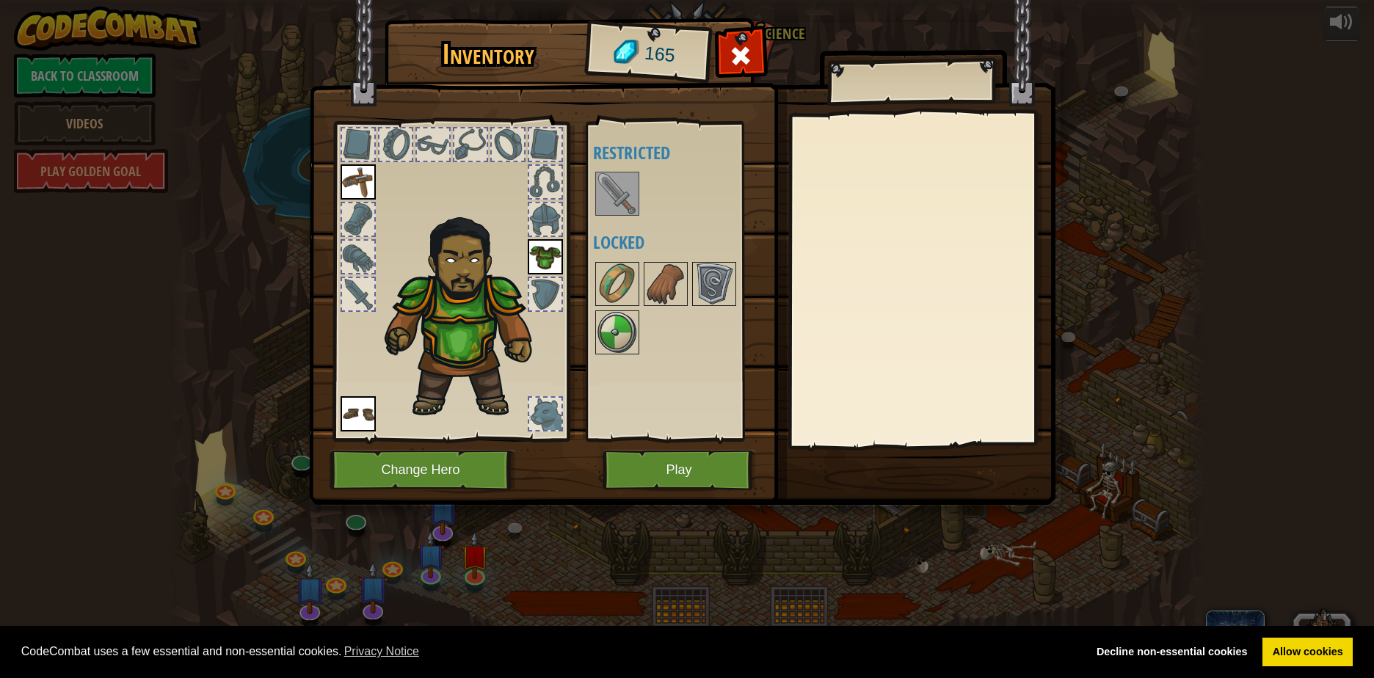
click at [349, 290] on div at bounding box center [358, 294] width 32 height 32
click at [348, 296] on div at bounding box center [358, 294] width 32 height 32
click at [615, 208] on img at bounding box center [617, 193] width 41 height 41
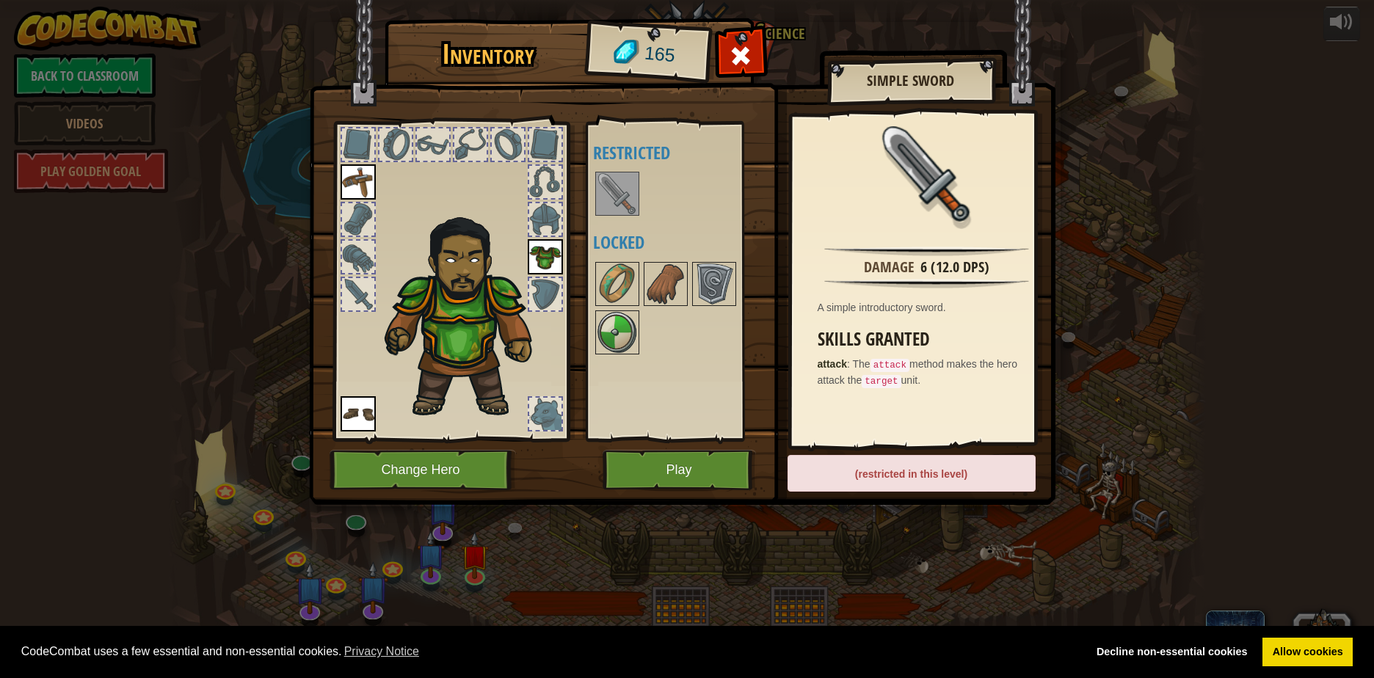
click at [615, 208] on img at bounding box center [617, 193] width 41 height 41
click at [609, 288] on img at bounding box center [617, 283] width 41 height 41
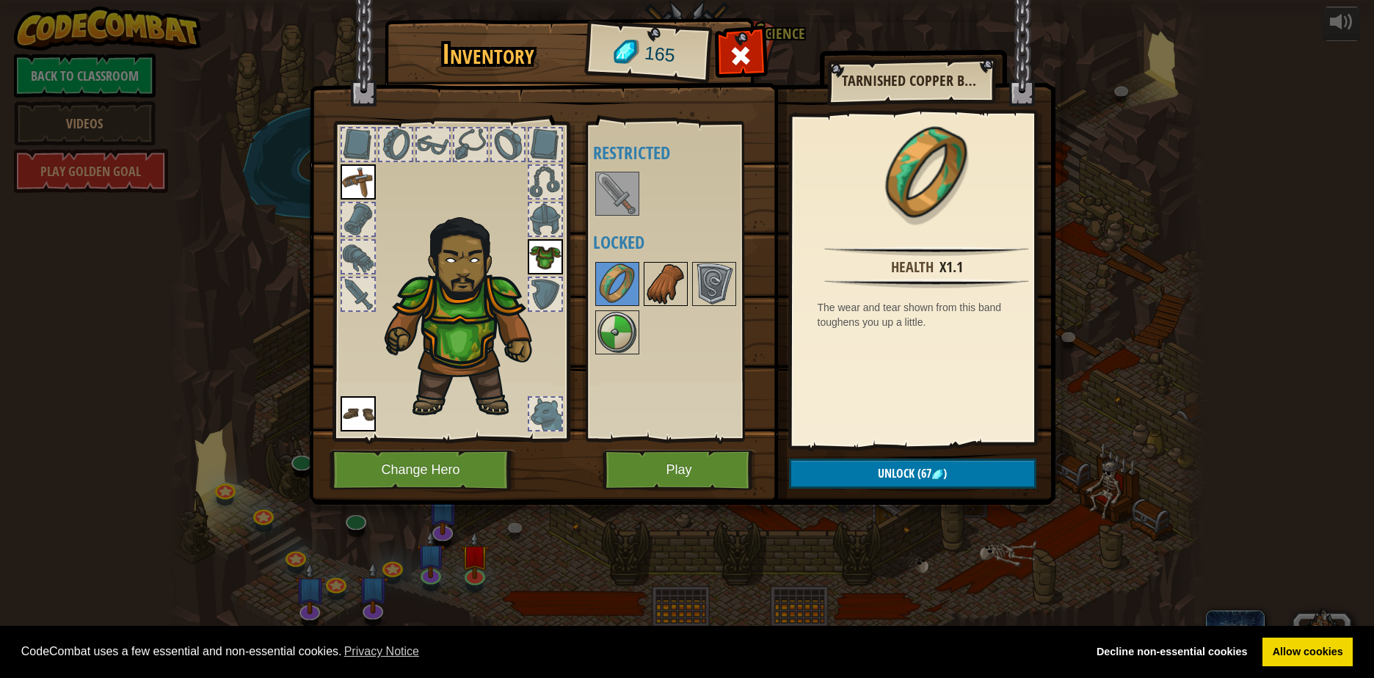
click at [658, 289] on img at bounding box center [665, 283] width 41 height 41
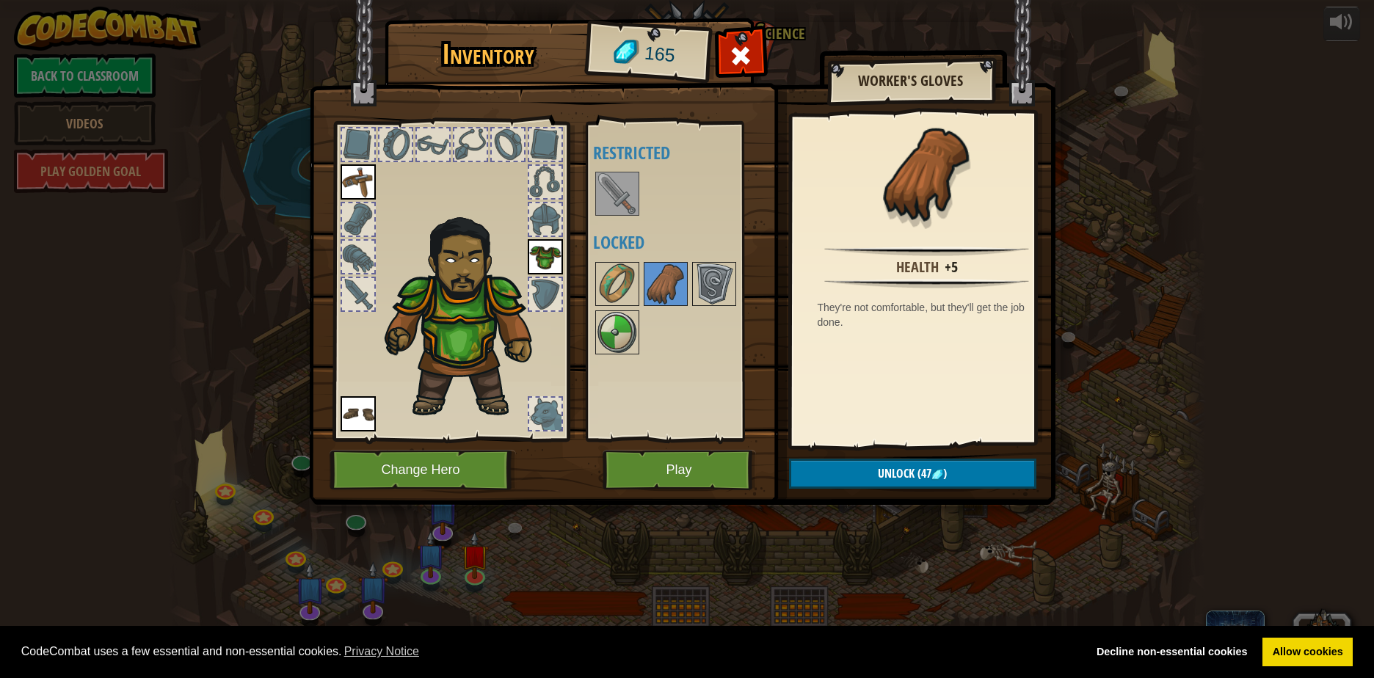
click at [340, 411] on img at bounding box center [357, 413] width 35 height 35
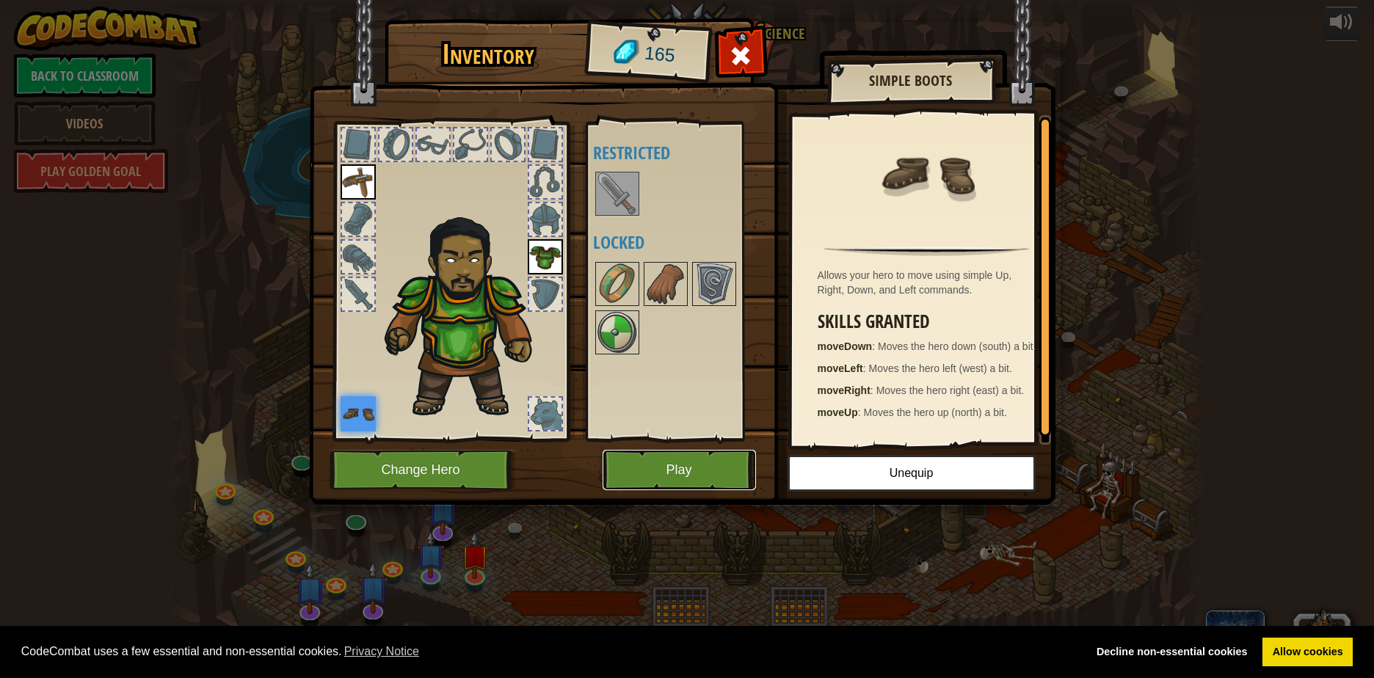
click at [737, 454] on button "Play" at bounding box center [678, 470] width 153 height 40
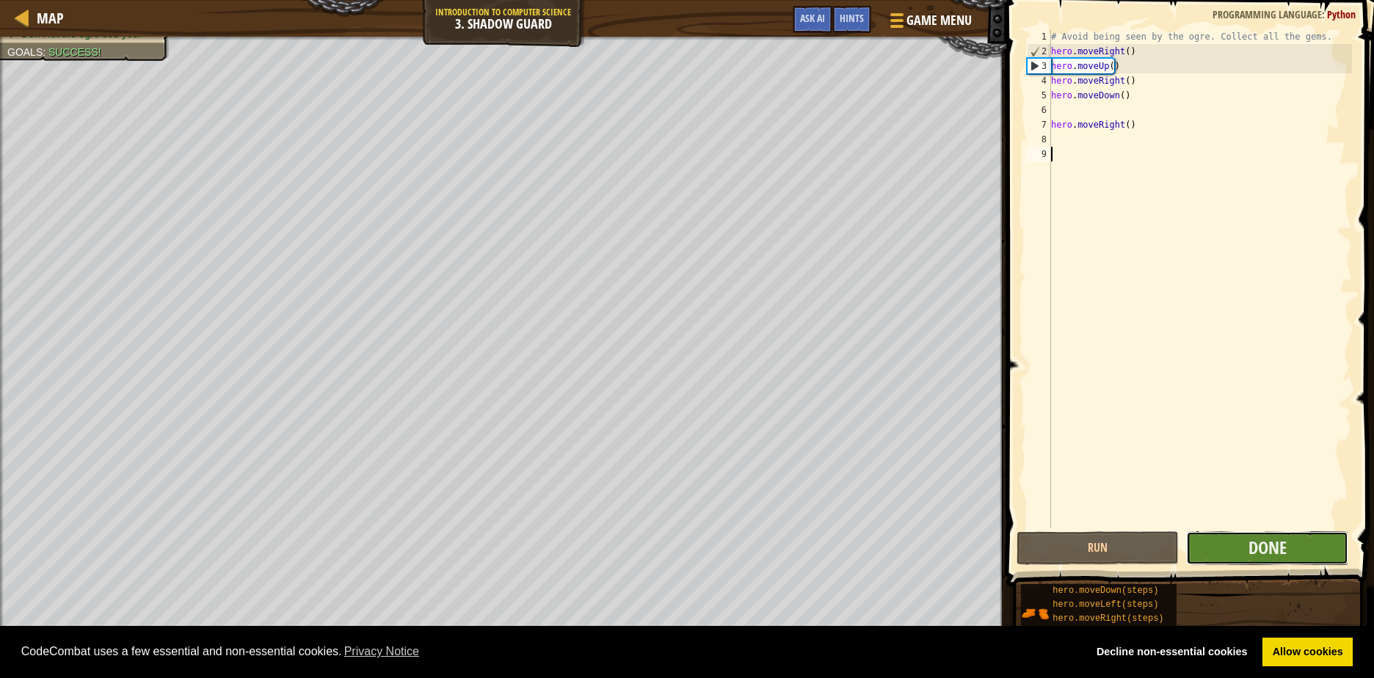
click at [1197, 552] on button "Done" at bounding box center [1267, 548] width 162 height 34
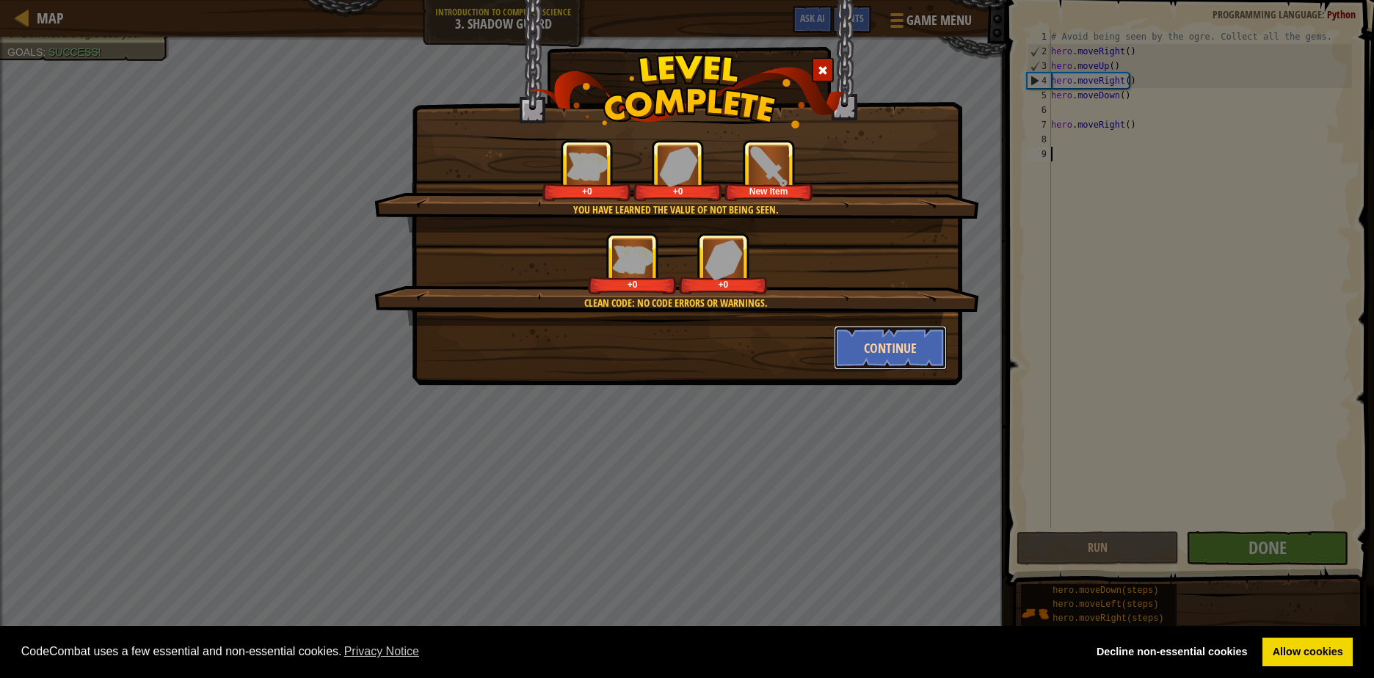
click at [910, 342] on button "Continue" at bounding box center [891, 348] width 114 height 44
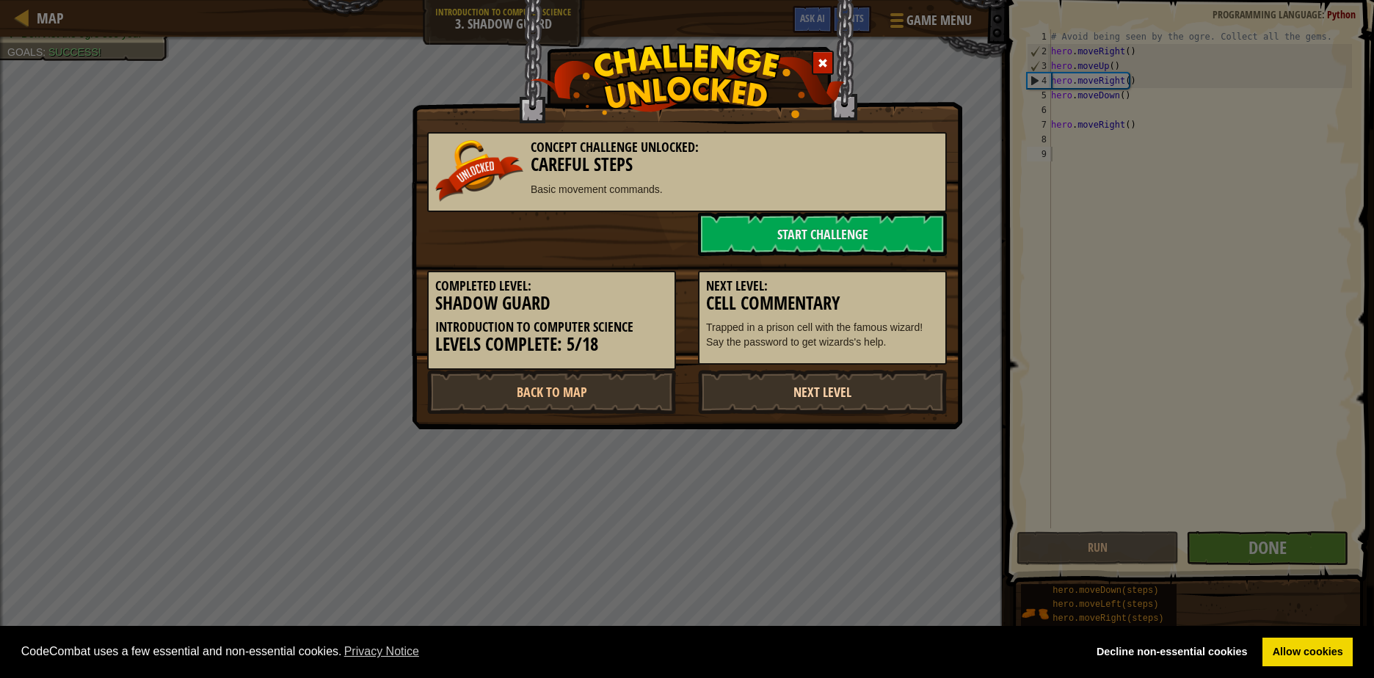
click at [913, 384] on link "Next Level" at bounding box center [822, 392] width 249 height 44
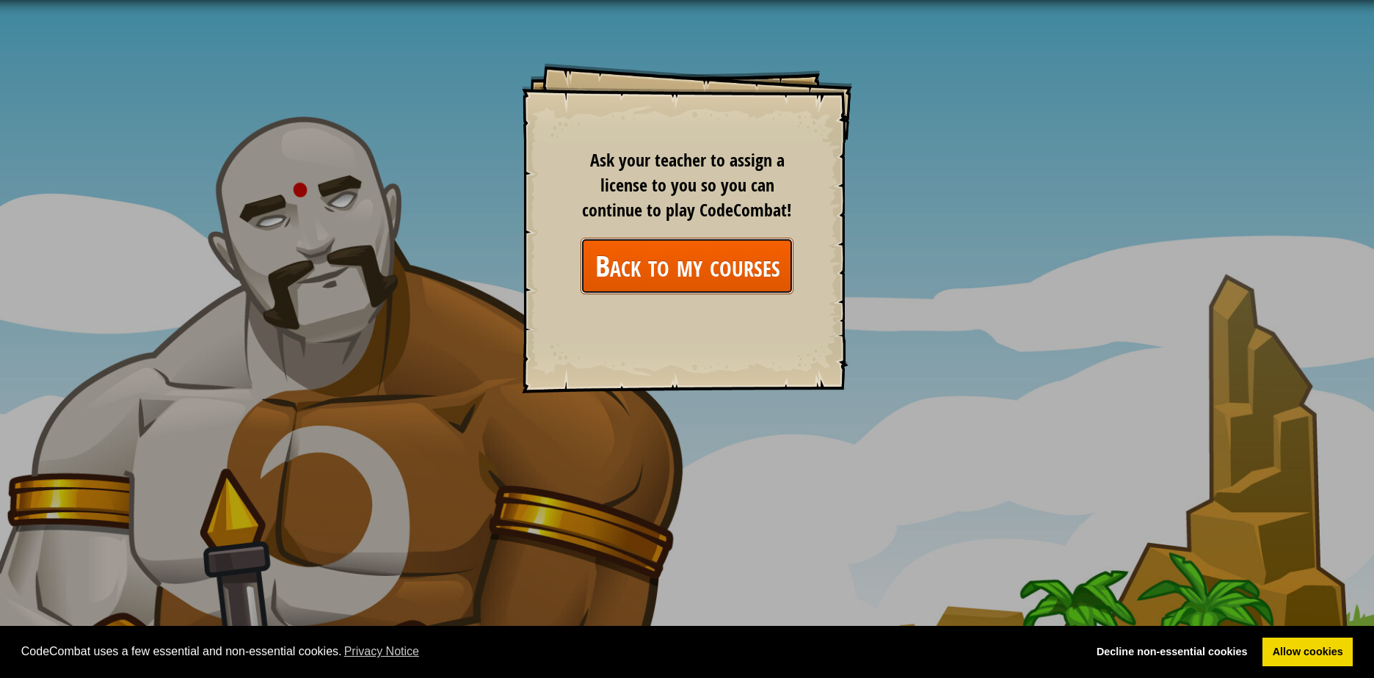
click at [709, 262] on link "Back to my courses" at bounding box center [686, 266] width 213 height 57
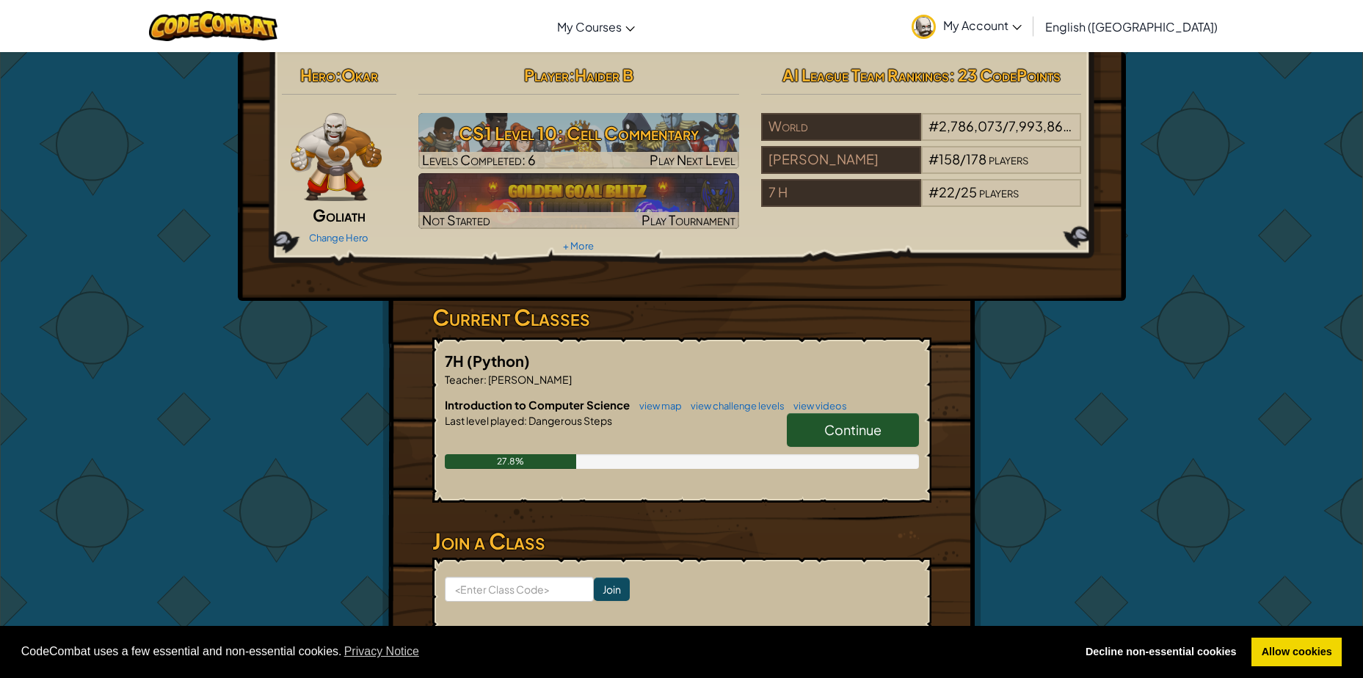
click at [844, 408] on h6 "Introduction to Computer Science view map view challenge levels view videos" at bounding box center [682, 405] width 474 height 16
click at [837, 421] on span "Continue" at bounding box center [852, 429] width 57 height 17
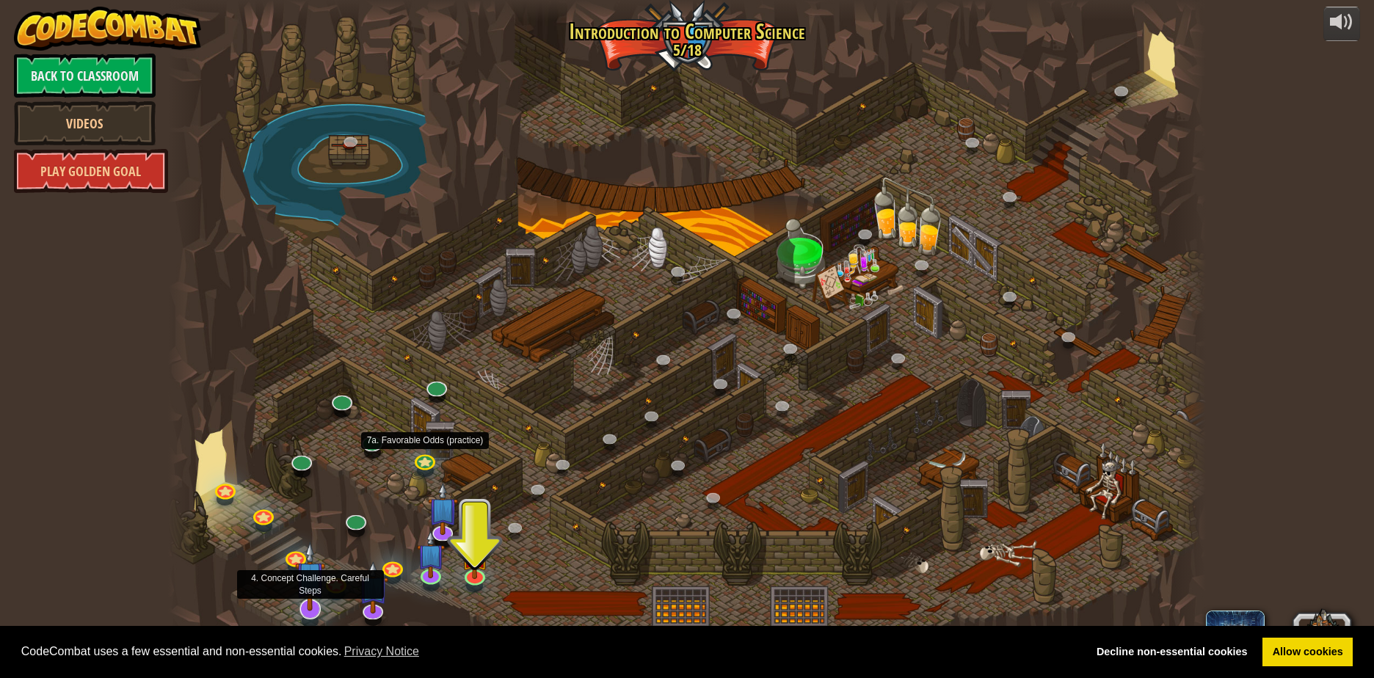
click at [316, 605] on img at bounding box center [310, 577] width 30 height 70
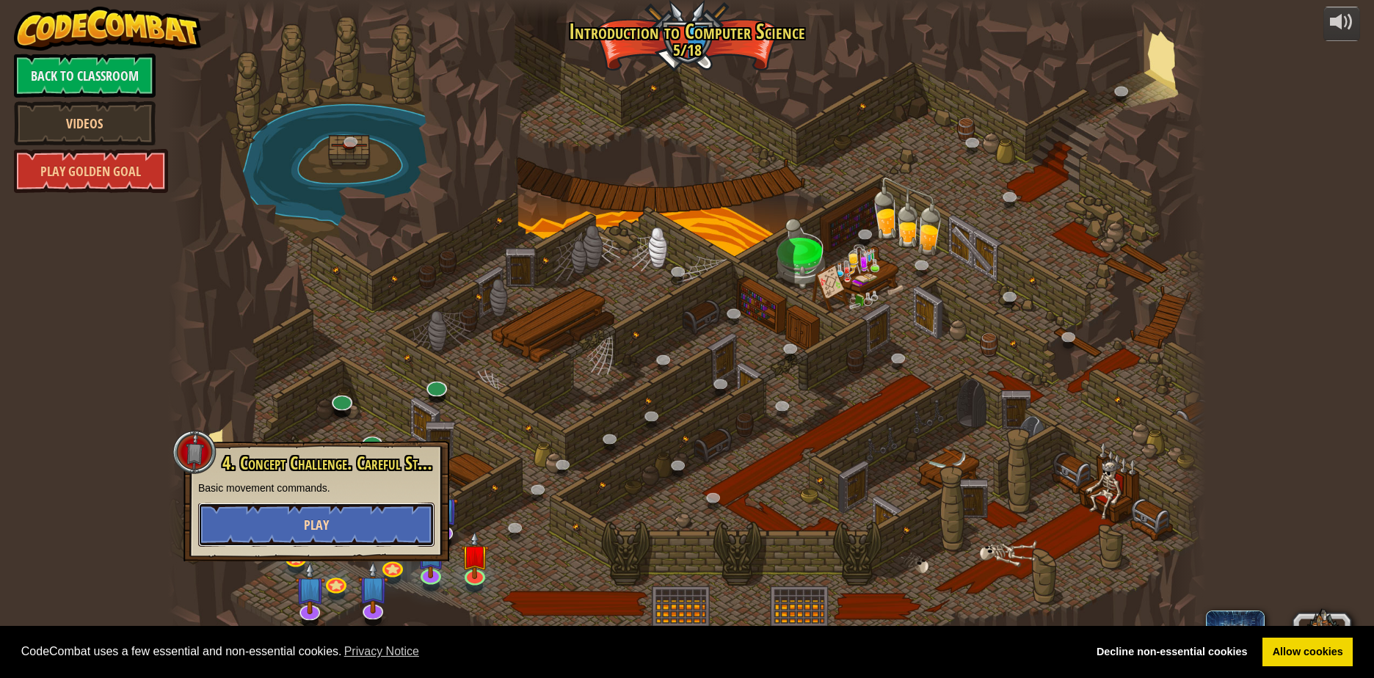
click at [353, 521] on button "Play" at bounding box center [316, 525] width 236 height 44
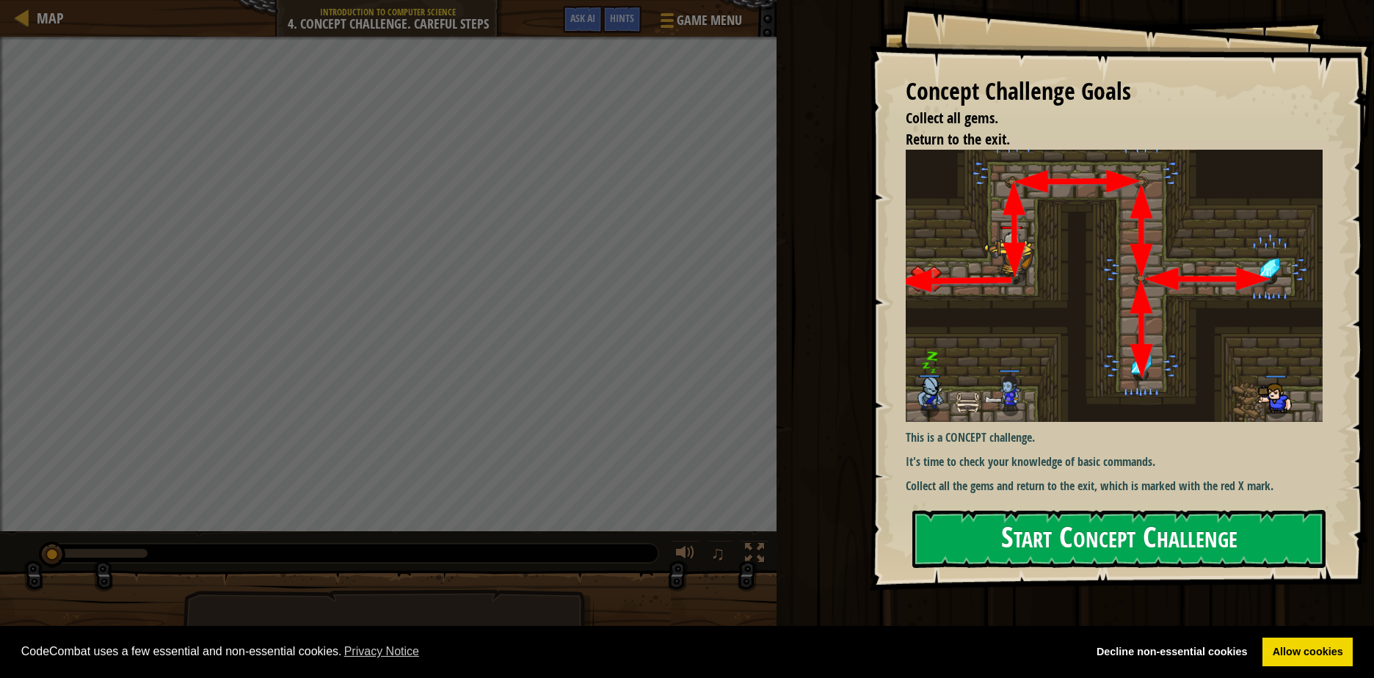
click at [941, 521] on button "Start Concept Challenge" at bounding box center [1118, 539] width 413 height 58
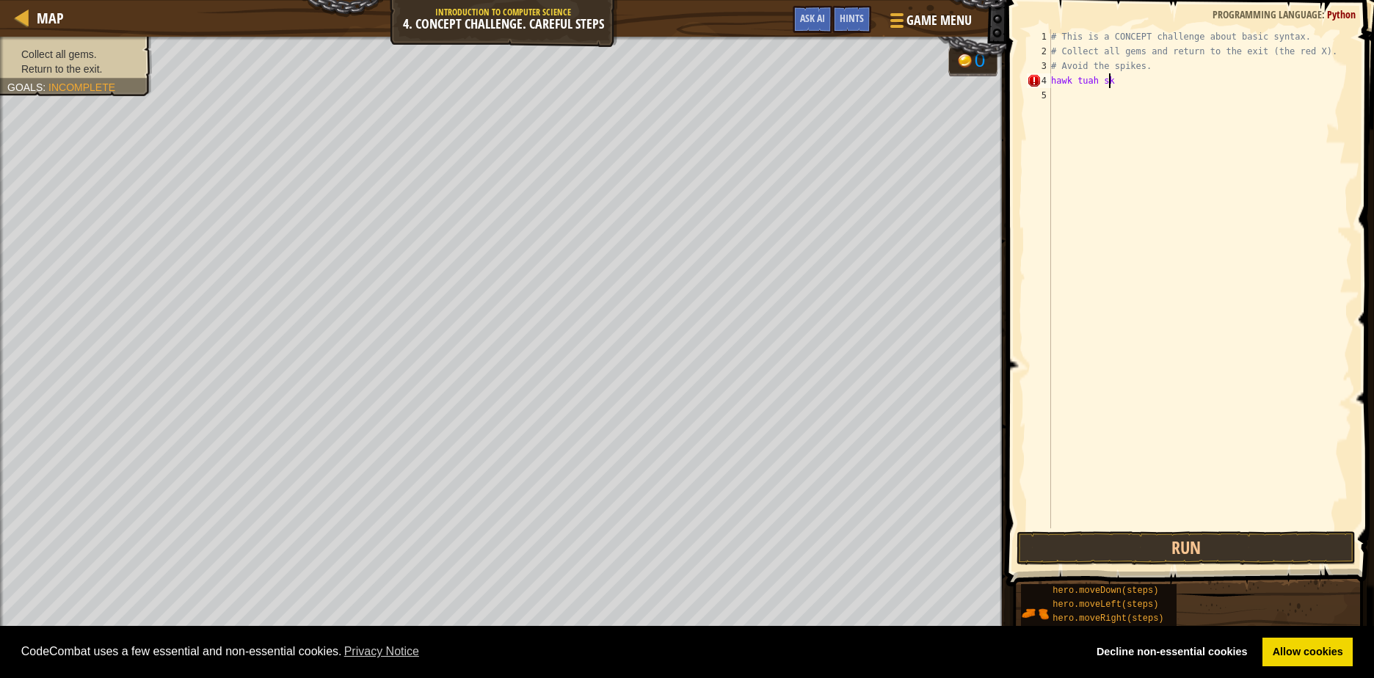
scroll to position [7, 4]
type textarea "hawk tuah ski"
